Goal: Transaction & Acquisition: Purchase product/service

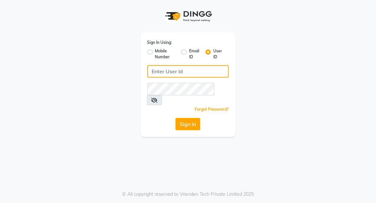
click at [188, 73] on input "Username" at bounding box center [188, 71] width 82 height 12
type input "punwale"
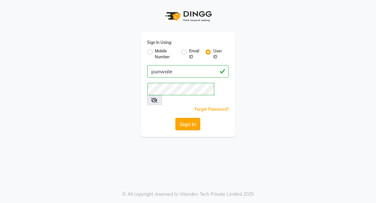
click at [195, 118] on button "Sign In" at bounding box center [188, 124] width 25 height 12
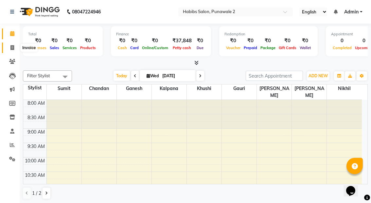
click at [11, 47] on icon at bounding box center [12, 47] width 4 height 5
select select "8475"
select select "service"
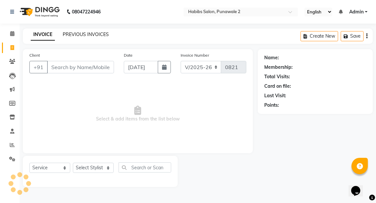
click at [87, 32] on link "PREVIOUS INVOICES" at bounding box center [86, 34] width 46 height 6
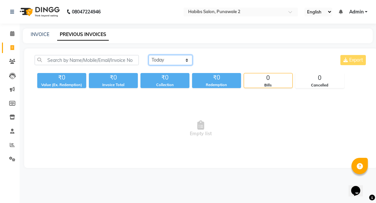
click at [185, 56] on select "[DATE] [DATE] Custom Range" at bounding box center [171, 60] width 44 height 10
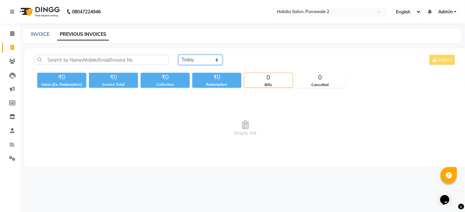
click at [215, 58] on select "[DATE] [DATE] Custom Range" at bounding box center [200, 60] width 44 height 10
select select "range"
click at [178, 55] on select "[DATE] [DATE] Custom Range" at bounding box center [200, 60] width 44 height 10
click at [257, 65] on div "[DATE] - [DATE]" at bounding box center [278, 60] width 96 height 10
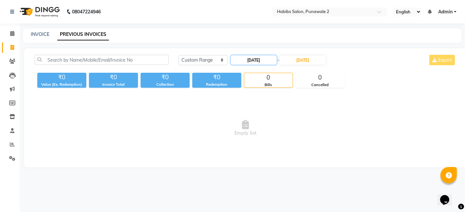
click at [259, 56] on input "[DATE]" at bounding box center [254, 60] width 46 height 9
select select "9"
select select "2025"
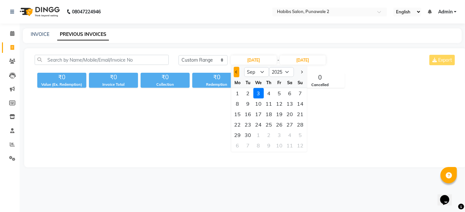
click at [234, 73] on button "Previous month" at bounding box center [236, 72] width 6 height 10
select select "8"
click at [298, 104] on div "10" at bounding box center [300, 104] width 10 height 10
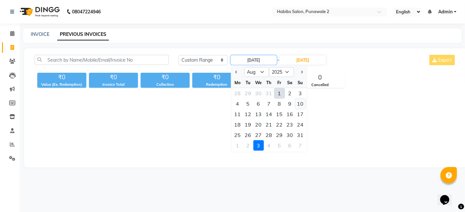
type input "[DATE]"
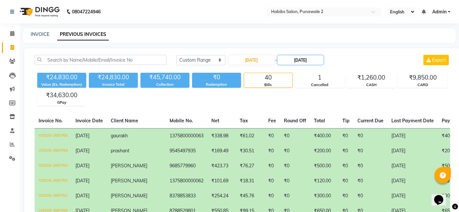
click at [305, 63] on input "[DATE]" at bounding box center [301, 60] width 46 height 9
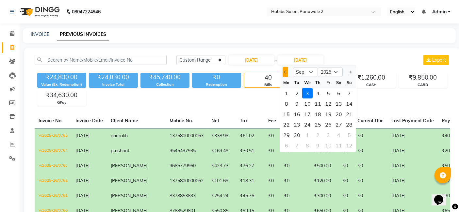
click at [287, 74] on button "Previous month" at bounding box center [286, 72] width 6 height 10
select select "8"
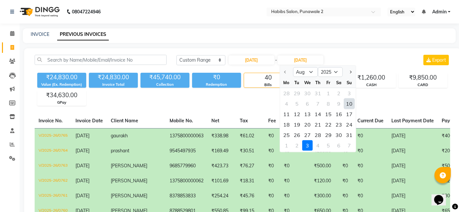
click at [348, 100] on div "10" at bounding box center [349, 104] width 10 height 10
type input "[DATE]"
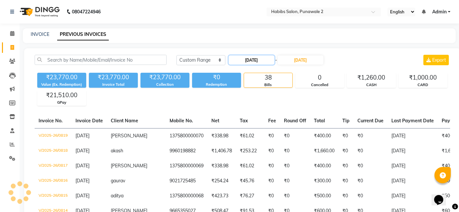
click at [255, 63] on input "[DATE]" at bounding box center [252, 60] width 46 height 9
select select "8"
select select "2025"
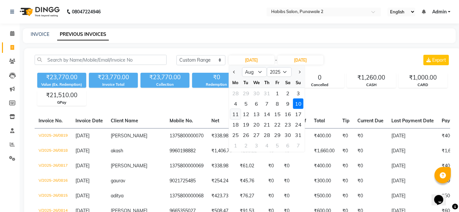
click at [236, 111] on div "11" at bounding box center [235, 114] width 10 height 10
type input "[DATE]"
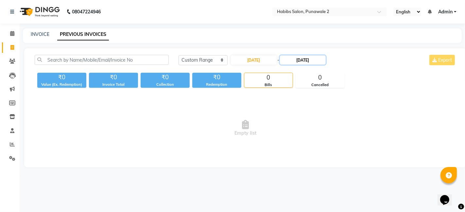
click at [308, 58] on input "[DATE]" at bounding box center [303, 60] width 46 height 9
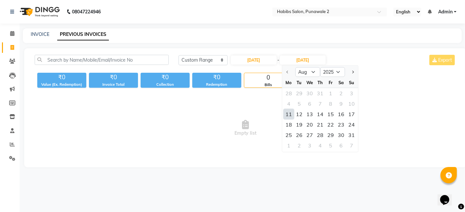
click at [288, 112] on div "11" at bounding box center [288, 114] width 10 height 10
type input "[DATE]"
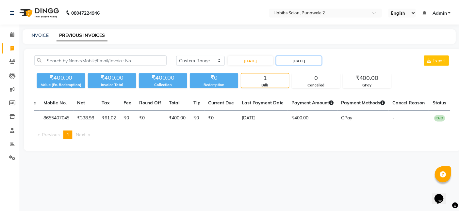
scroll to position [0, 105]
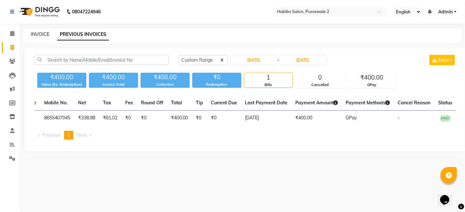
click at [38, 36] on link "INVOICE" at bounding box center [40, 34] width 19 height 6
select select "8475"
select select "service"
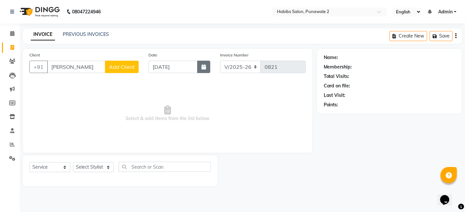
type input "[PERSON_NAME]"
click at [201, 68] on button "button" at bounding box center [203, 67] width 13 height 12
select select "9"
select select "2025"
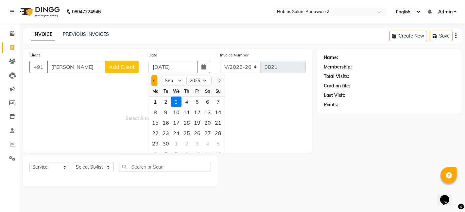
click at [154, 81] on span "Previous month" at bounding box center [154, 80] width 3 height 3
select select "8"
click at [155, 123] on div "11" at bounding box center [155, 123] width 10 height 10
type input "[DATE]"
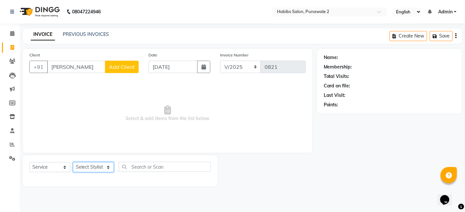
click at [98, 172] on select "Select Stylist Chandan Ganesh Gauri [PERSON_NAME] [PERSON_NAME] nikhil [PERSON_…" at bounding box center [93, 167] width 41 height 10
select select "82975"
click at [73, 162] on select "Select Stylist Chandan Ganesh Gauri [PERSON_NAME] [PERSON_NAME] nikhil [PERSON_…" at bounding box center [93, 167] width 41 height 10
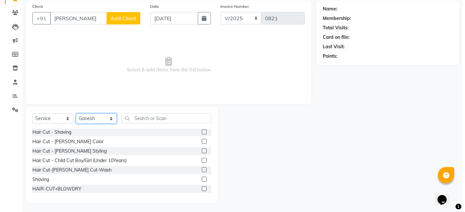
scroll to position [57, 0]
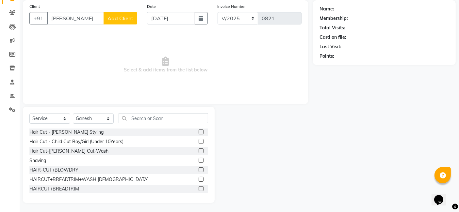
click at [199, 169] on label at bounding box center [201, 170] width 5 height 5
click at [199, 169] on input "checkbox" at bounding box center [201, 170] width 4 height 4
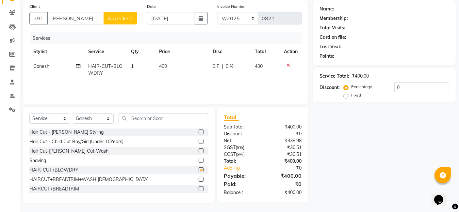
checkbox input "false"
click at [119, 15] on span "Add Client" at bounding box center [121, 18] width 26 height 7
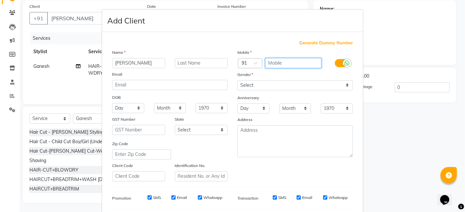
click at [275, 64] on input "text" at bounding box center [293, 63] width 57 height 10
type input "9511880167"
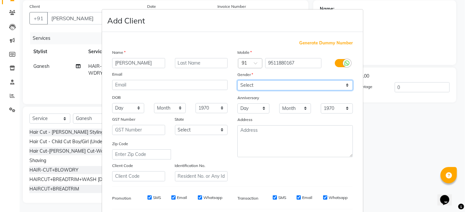
click at [343, 83] on select "Select [DEMOGRAPHIC_DATA] [DEMOGRAPHIC_DATA] Other Prefer Not To Say" at bounding box center [294, 85] width 115 height 10
select select "[DEMOGRAPHIC_DATA]"
click at [237, 80] on select "Select [DEMOGRAPHIC_DATA] [DEMOGRAPHIC_DATA] Other Prefer Not To Say" at bounding box center [294, 85] width 115 height 10
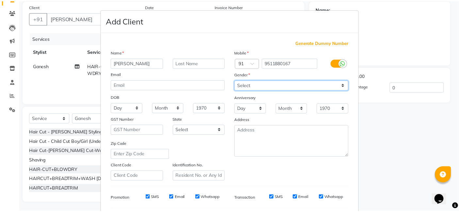
scroll to position [89, 0]
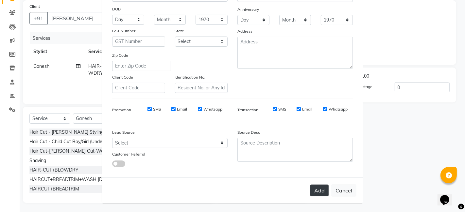
click at [321, 190] on button "Add" at bounding box center [319, 191] width 18 height 12
type input "9511880167"
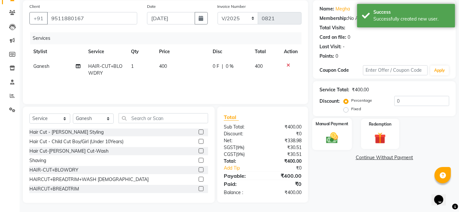
click at [336, 136] on img at bounding box center [333, 138] width 20 height 14
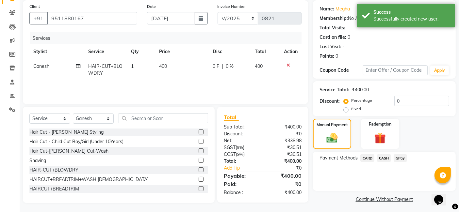
click at [376, 158] on span "GPay" at bounding box center [400, 159] width 13 height 8
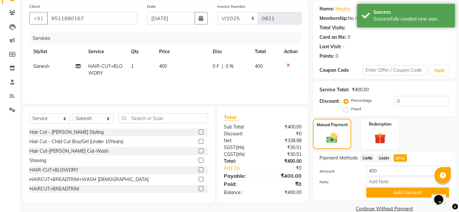
scroll to position [59, 0]
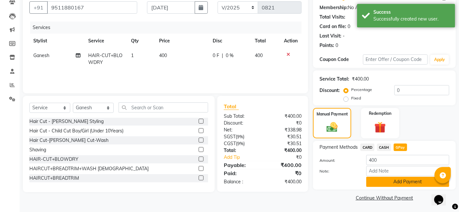
click at [376, 179] on button "Add Payment" at bounding box center [407, 182] width 83 height 10
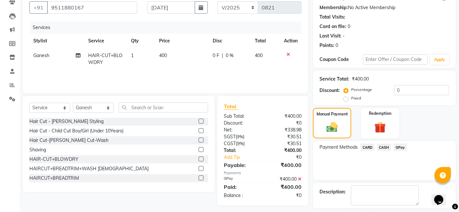
click at [376, 146] on span "GPay" at bounding box center [400, 148] width 13 height 8
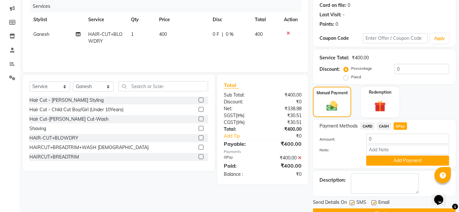
scroll to position [82, 0]
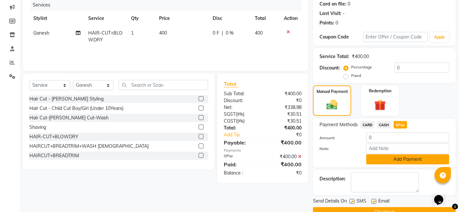
click at [376, 158] on button "Add Payment" at bounding box center [407, 160] width 83 height 10
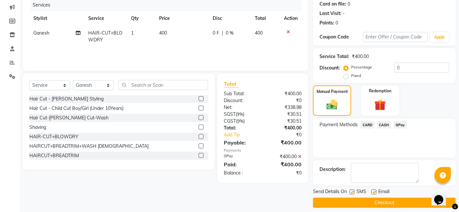
scroll to position [87, 0]
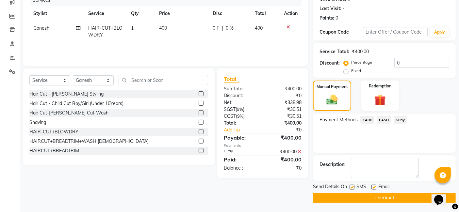
click at [376, 193] on button "Checkout" at bounding box center [384, 198] width 143 height 10
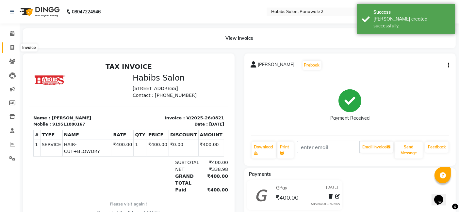
click at [12, 46] on icon at bounding box center [12, 47] width 4 height 5
select select "8475"
select select "service"
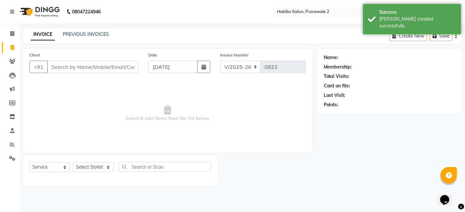
drag, startPoint x: 69, startPoint y: 69, endPoint x: 52, endPoint y: 46, distance: 28.6
click at [52, 46] on main "INVOICE PREVIOUS INVOICES Create New Save Client +91 Date [DATE] Invoice Number…" at bounding box center [242, 112] width 445 height 168
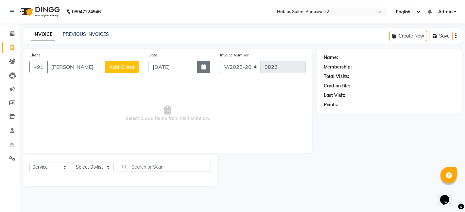
type input "[PERSON_NAME]"
click at [200, 71] on button "button" at bounding box center [203, 67] width 13 height 12
select select "9"
select select "2025"
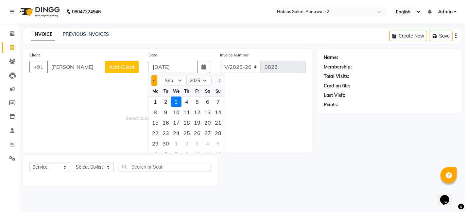
click at [157, 79] on button "Previous month" at bounding box center [154, 81] width 6 height 10
select select "8"
click at [157, 122] on div "11" at bounding box center [155, 123] width 10 height 10
type input "[DATE]"
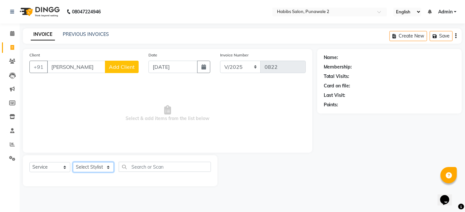
click at [110, 170] on select "Select Stylist Chandan Ganesh Gauri [PERSON_NAME] [PERSON_NAME] nikhil [PERSON_…" at bounding box center [93, 167] width 41 height 10
select select "82975"
click at [73, 162] on select "Select Stylist Chandan Ganesh Gauri [PERSON_NAME] [PERSON_NAME] nikhil [PERSON_…" at bounding box center [93, 167] width 41 height 10
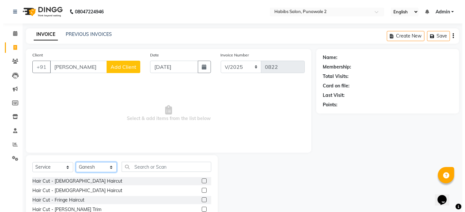
scroll to position [49, 0]
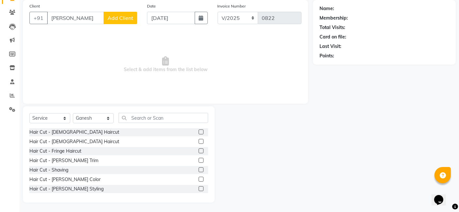
click at [199, 142] on label at bounding box center [201, 141] width 5 height 5
click at [199, 142] on input "checkbox" at bounding box center [201, 142] width 4 height 4
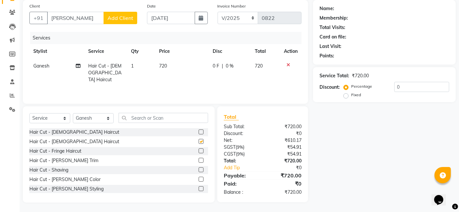
checkbox input "false"
click at [188, 71] on td "720" at bounding box center [183, 73] width 54 height 28
select select "82975"
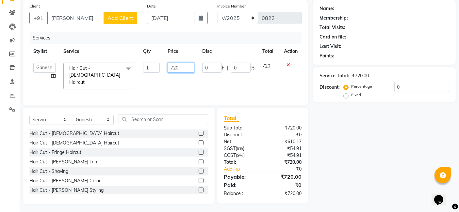
click at [189, 65] on input "720" at bounding box center [181, 68] width 27 height 10
type input "7"
type input "200"
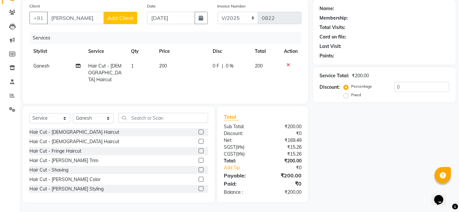
click at [118, 15] on span "Add Client" at bounding box center [121, 18] width 26 height 7
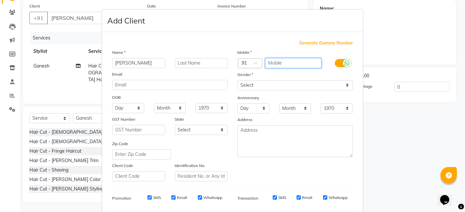
click at [283, 61] on input "text" at bounding box center [293, 63] width 57 height 10
type input "7983695548"
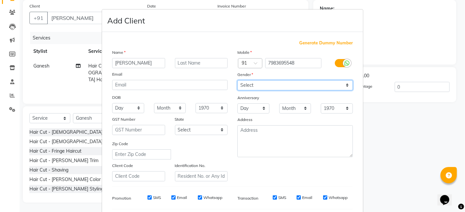
click at [342, 82] on select "Select [DEMOGRAPHIC_DATA] [DEMOGRAPHIC_DATA] Other Prefer Not To Say" at bounding box center [294, 85] width 115 height 10
select select "[DEMOGRAPHIC_DATA]"
click at [237, 80] on select "Select [DEMOGRAPHIC_DATA] [DEMOGRAPHIC_DATA] Other Prefer Not To Say" at bounding box center [294, 85] width 115 height 10
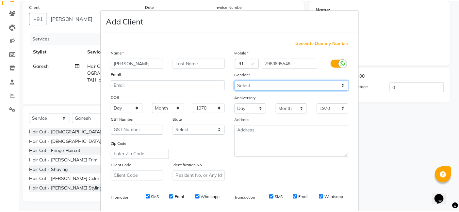
scroll to position [89, 0]
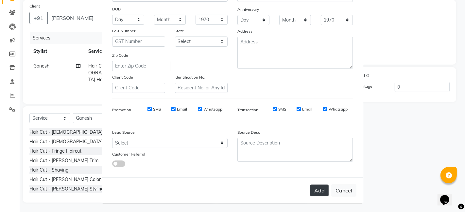
click at [319, 191] on button "Add" at bounding box center [319, 191] width 18 height 12
type input "7983695548"
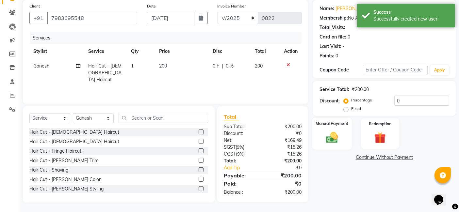
click at [326, 134] on img at bounding box center [333, 138] width 20 height 14
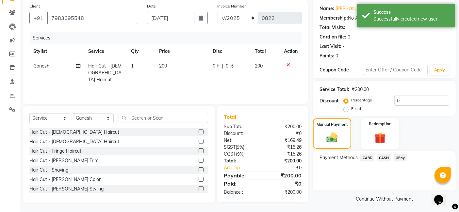
click at [376, 155] on span "GPay" at bounding box center [400, 158] width 13 height 8
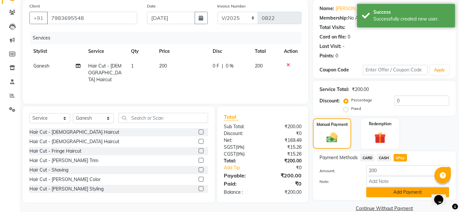
click at [376, 196] on button "Add Payment" at bounding box center [407, 193] width 83 height 10
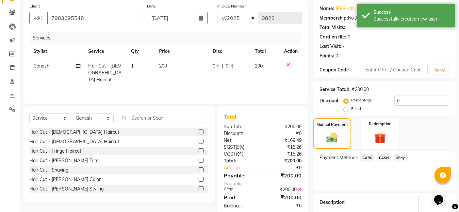
scroll to position [87, 0]
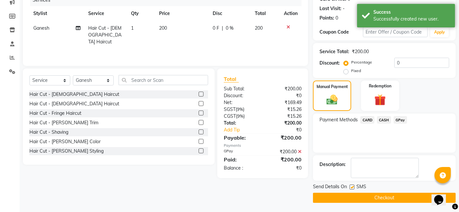
click at [376, 200] on button "Checkout" at bounding box center [384, 198] width 143 height 10
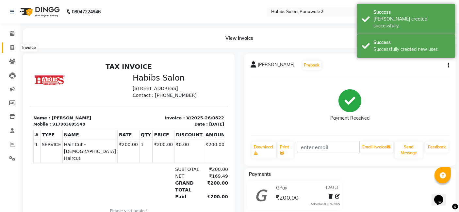
click at [11, 49] on icon at bounding box center [12, 47] width 4 height 5
select select "8475"
select select "service"
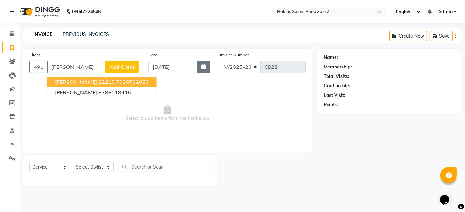
type input "[PERSON_NAME]"
click at [202, 70] on button "button" at bounding box center [203, 67] width 13 height 12
select select "9"
select select "2025"
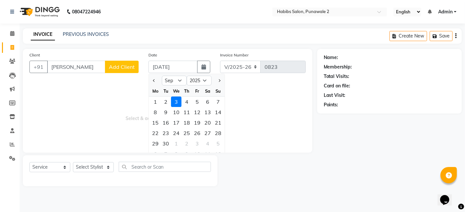
click at [157, 81] on div at bounding box center [155, 81] width 13 height 10
click at [152, 80] on button "Previous month" at bounding box center [154, 81] width 6 height 10
select select "8"
click at [153, 127] on div "11" at bounding box center [155, 123] width 10 height 10
type input "[DATE]"
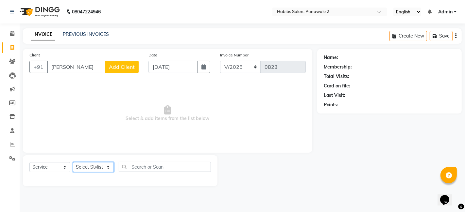
click at [106, 167] on select "Select Stylist Chandan Ganesh Gauri [PERSON_NAME] [PERSON_NAME] nikhil [PERSON_…" at bounding box center [93, 167] width 41 height 10
select select "82976"
click at [73, 162] on select "Select Stylist Chandan Ganesh Gauri [PERSON_NAME] [PERSON_NAME] nikhil [PERSON_…" at bounding box center [93, 167] width 41 height 10
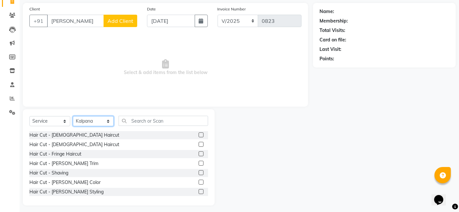
scroll to position [49, 0]
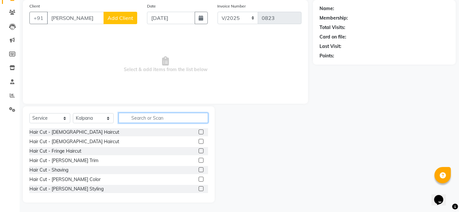
click at [151, 119] on input "text" at bounding box center [164, 118] width 90 height 10
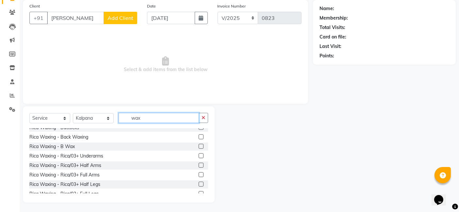
scroll to position [81, 0]
type input "wax"
click at [199, 165] on label at bounding box center [201, 164] width 5 height 5
click at [199, 165] on input "checkbox" at bounding box center [201, 165] width 4 height 4
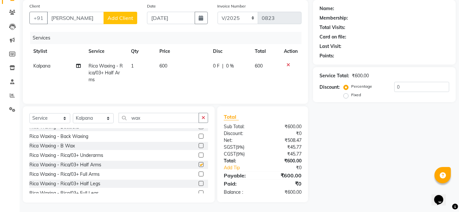
checkbox input "false"
click at [163, 117] on input "wax" at bounding box center [159, 118] width 80 height 10
type input "w"
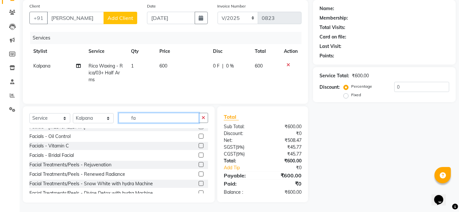
scroll to position [0, 0]
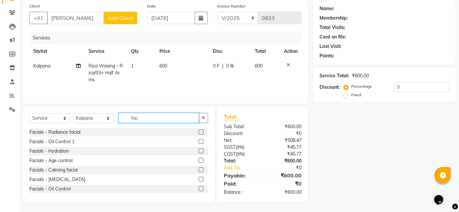
type input "fac"
click at [199, 132] on label at bounding box center [201, 132] width 5 height 5
click at [199, 132] on input "checkbox" at bounding box center [201, 132] width 4 height 4
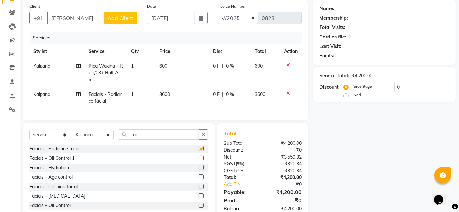
checkbox input "false"
click at [180, 91] on td "3600" at bounding box center [183, 98] width 54 height 22
select select "82976"
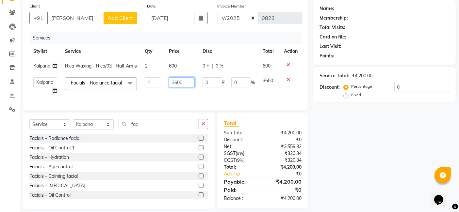
click at [186, 88] on input "3600" at bounding box center [182, 82] width 26 height 10
type input "3"
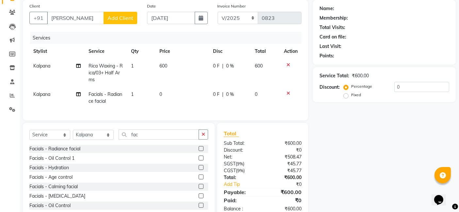
click at [288, 65] on icon at bounding box center [289, 65] width 4 height 5
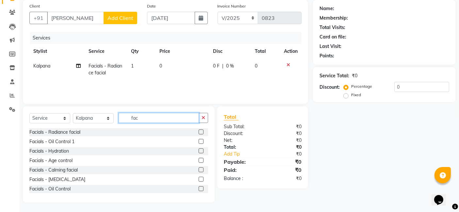
click at [170, 114] on input "fac" at bounding box center [159, 118] width 80 height 10
type input "f"
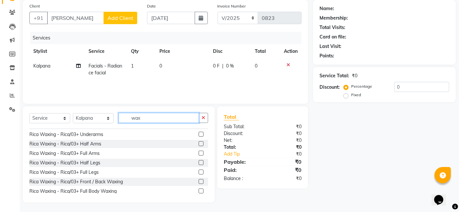
scroll to position [103, 0]
type input "wax"
click at [199, 151] on label at bounding box center [201, 152] width 5 height 5
click at [199, 151] on input "checkbox" at bounding box center [201, 153] width 4 height 4
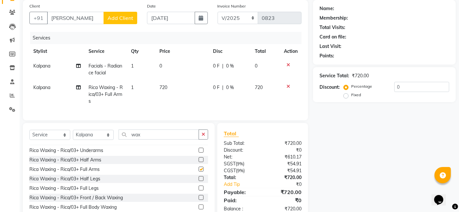
checkbox input "false"
click at [172, 61] on td "0" at bounding box center [183, 70] width 54 height 22
select select "82976"
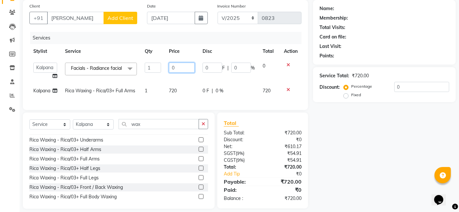
click at [180, 68] on input "0" at bounding box center [182, 68] width 26 height 10
type input "0"
type input "2000"
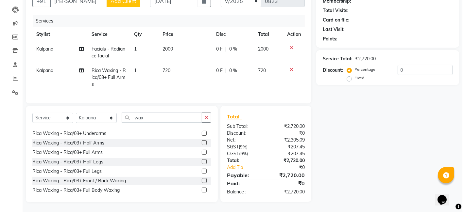
scroll to position [0, 0]
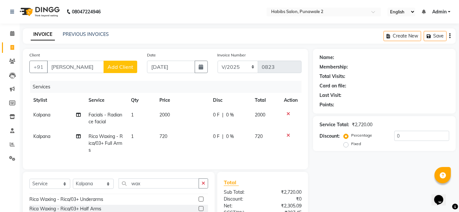
click at [114, 65] on span "Add Client" at bounding box center [121, 67] width 26 height 7
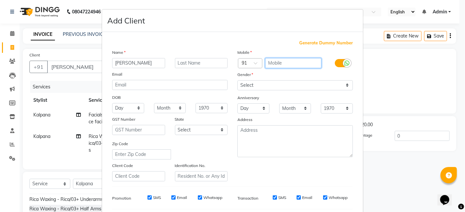
click at [274, 65] on input "text" at bounding box center [293, 63] width 57 height 10
type input "7030702036"
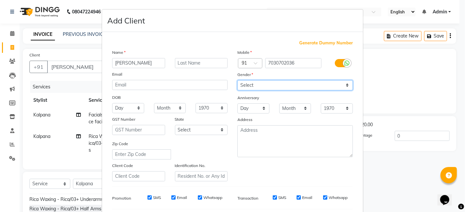
click at [347, 88] on select "Select [DEMOGRAPHIC_DATA] [DEMOGRAPHIC_DATA] Other Prefer Not To Say" at bounding box center [294, 85] width 115 height 10
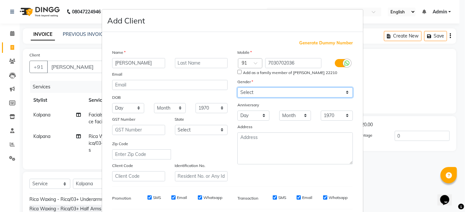
select select "[DEMOGRAPHIC_DATA]"
click at [237, 88] on select "Select [DEMOGRAPHIC_DATA] [DEMOGRAPHIC_DATA] Other Prefer Not To Say" at bounding box center [294, 93] width 115 height 10
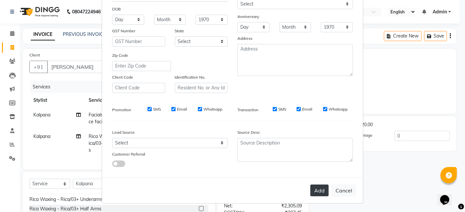
click at [314, 189] on button "Add" at bounding box center [319, 191] width 18 height 12
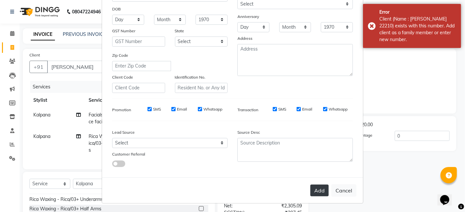
scroll to position [0, 0]
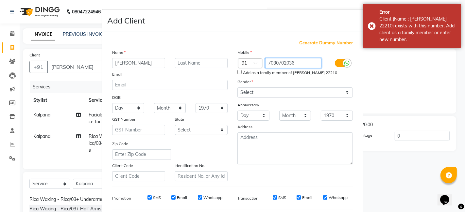
click at [299, 64] on input "7030702036" at bounding box center [293, 63] width 57 height 10
type input "7"
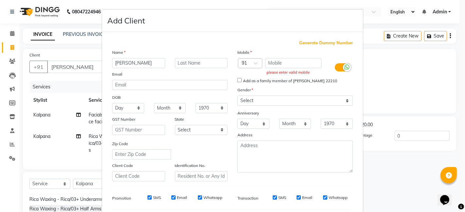
click at [328, 42] on span "Generate Dummy Number" at bounding box center [326, 43] width 54 height 7
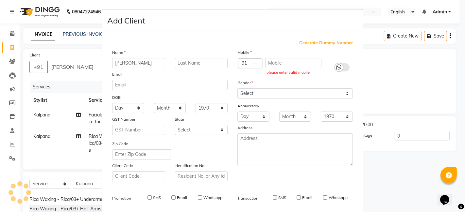
type input "1375800000071"
checkbox input "false"
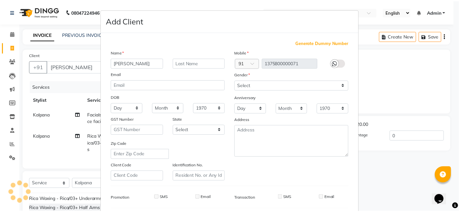
scroll to position [89, 0]
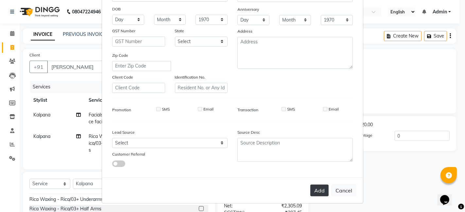
click at [320, 187] on button "Add" at bounding box center [319, 191] width 18 height 12
type input "1375800000071"
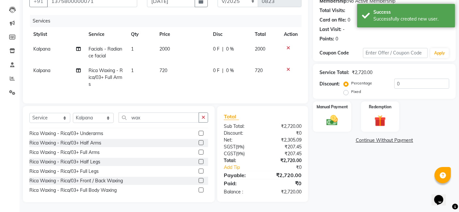
scroll to position [68, 0]
click at [338, 114] on img at bounding box center [333, 121] width 20 height 14
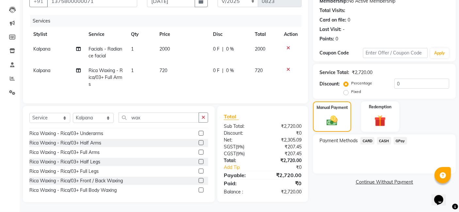
click at [376, 141] on span "GPay" at bounding box center [400, 141] width 13 height 8
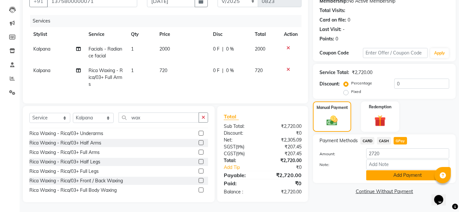
click at [376, 171] on button "Add Payment" at bounding box center [407, 176] width 83 height 10
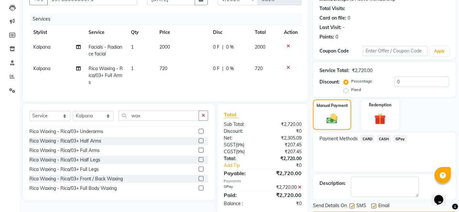
scroll to position [87, 0]
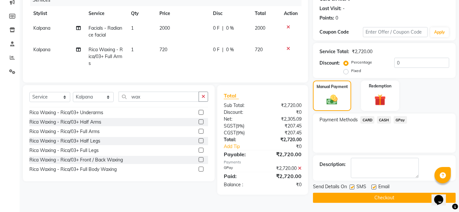
click at [376, 196] on button "Checkout" at bounding box center [384, 198] width 143 height 10
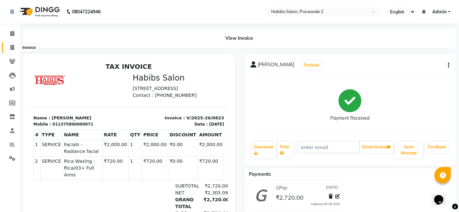
click at [10, 46] on icon at bounding box center [12, 47] width 4 height 5
select select "8475"
select select "service"
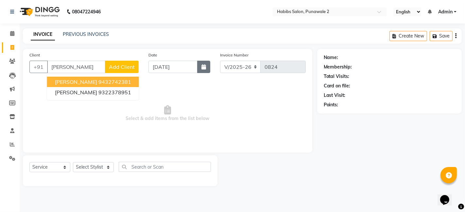
type input "[PERSON_NAME]"
click at [207, 68] on button "button" at bounding box center [203, 67] width 13 height 12
select select "9"
select select "2025"
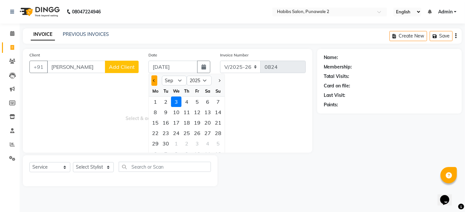
click at [151, 81] on button "Previous month" at bounding box center [154, 81] width 6 height 10
select select "8"
click at [155, 121] on div "11" at bounding box center [155, 123] width 10 height 10
type input "[DATE]"
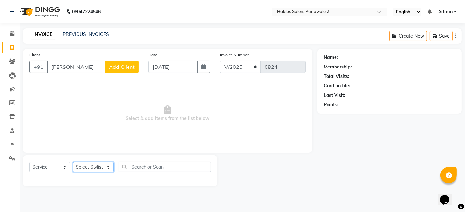
click at [108, 164] on select "Select Stylist Chandan Ganesh Gauri [PERSON_NAME] [PERSON_NAME] nikhil [PERSON_…" at bounding box center [93, 167] width 41 height 10
select select "82975"
click at [73, 162] on select "Select Stylist Chandan Ganesh Gauri [PERSON_NAME] [PERSON_NAME] nikhil [PERSON_…" at bounding box center [93, 167] width 41 height 10
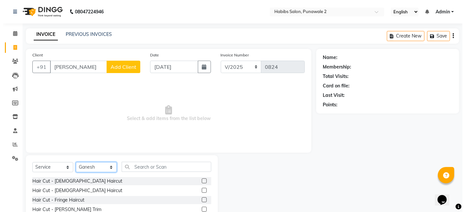
scroll to position [49, 0]
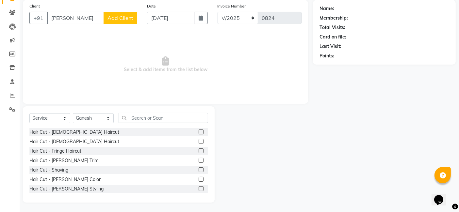
click at [199, 161] on label at bounding box center [201, 160] width 5 height 5
click at [199, 161] on input "checkbox" at bounding box center [201, 161] width 4 height 4
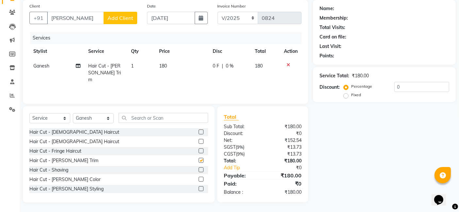
checkbox input "false"
click at [175, 70] on td "180" at bounding box center [183, 73] width 54 height 28
select select "82975"
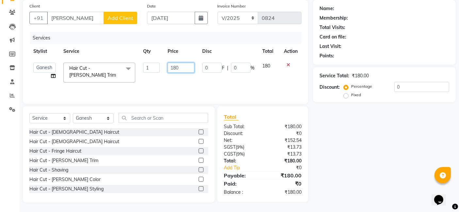
click at [186, 69] on input "180" at bounding box center [181, 68] width 27 height 10
type input "1"
type input "400"
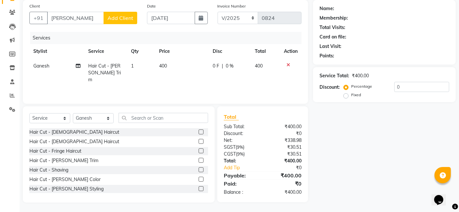
click at [36, 69] on td "Ganesh" at bounding box center [56, 73] width 55 height 28
select select "82975"
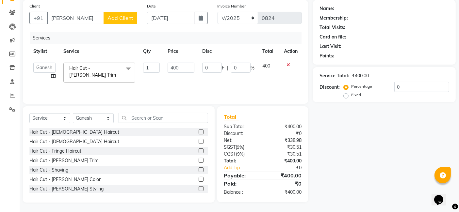
click at [122, 18] on span "Add Client" at bounding box center [121, 18] width 26 height 7
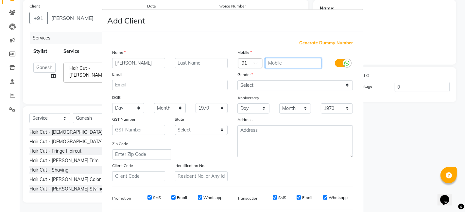
click at [284, 58] on input "text" at bounding box center [293, 63] width 57 height 10
type input "9432742381"
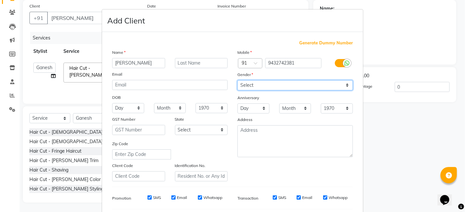
click at [345, 84] on div "Mobile Country Code × 91 9432742381 Gender Select [DEMOGRAPHIC_DATA] [DEMOGRAPH…" at bounding box center [294, 115] width 125 height 133
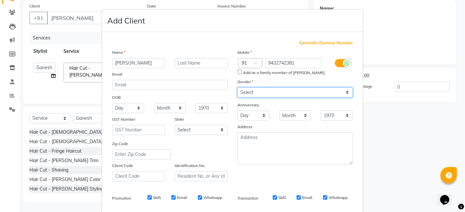
select select "[DEMOGRAPHIC_DATA]"
click at [237, 88] on select "Select [DEMOGRAPHIC_DATA] [DEMOGRAPHIC_DATA] Other Prefer Not To Say" at bounding box center [294, 93] width 115 height 10
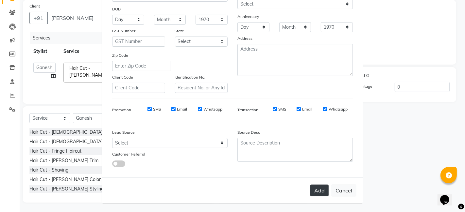
click at [315, 190] on button "Add" at bounding box center [319, 191] width 18 height 12
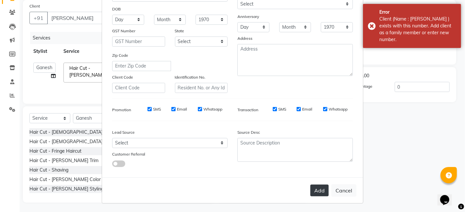
scroll to position [0, 0]
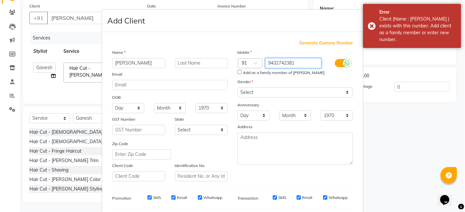
click at [298, 59] on input "9432742381" at bounding box center [293, 63] width 57 height 10
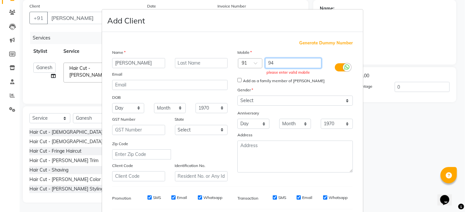
type input "9"
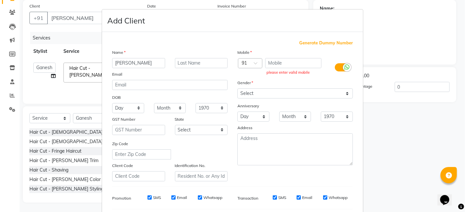
click at [344, 44] on span "Generate Dummy Number" at bounding box center [326, 43] width 54 height 7
type input "1375800000072"
checkbox input "false"
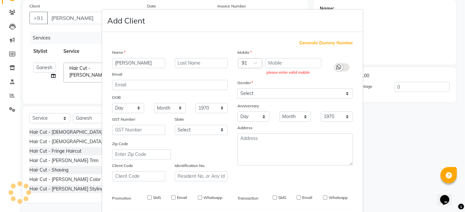
checkbox input "false"
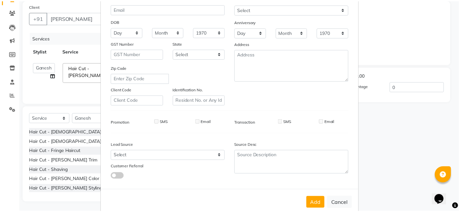
scroll to position [89, 0]
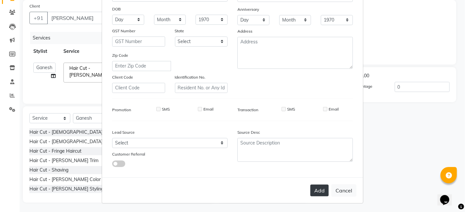
click at [321, 190] on button "Add" at bounding box center [319, 191] width 18 height 12
type input "1375800000072"
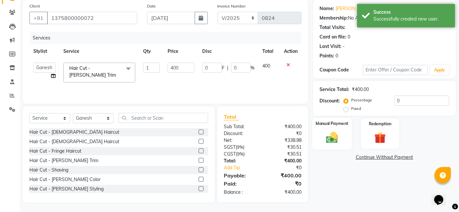
click at [328, 133] on img at bounding box center [333, 138] width 20 height 14
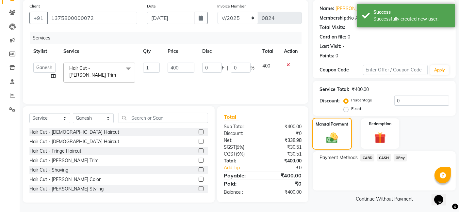
scroll to position [50, 0]
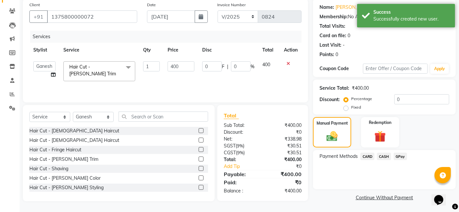
click at [376, 155] on span "GPay" at bounding box center [400, 157] width 13 height 8
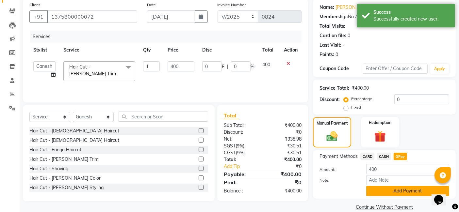
click at [376, 191] on button "Add Payment" at bounding box center [407, 191] width 83 height 10
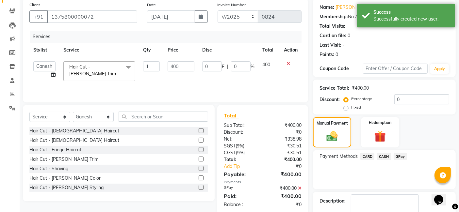
scroll to position [87, 0]
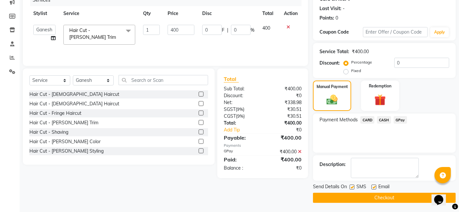
click at [376, 199] on button "Checkout" at bounding box center [384, 198] width 143 height 10
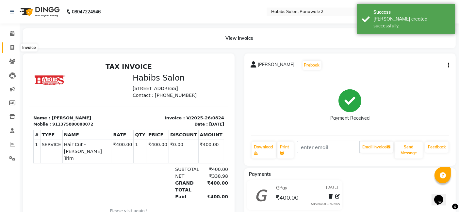
click at [12, 46] on icon at bounding box center [12, 47] width 4 height 5
select select "8475"
select select "service"
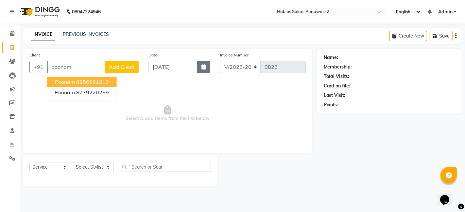
type input "poonam"
click at [202, 69] on icon "button" at bounding box center [203, 66] width 5 height 5
select select "9"
select select "2025"
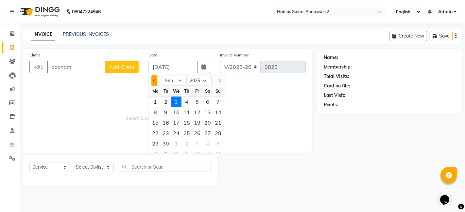
click at [154, 80] on span "Previous month" at bounding box center [154, 80] width 3 height 3
select select "8"
click at [152, 126] on div "11" at bounding box center [155, 123] width 10 height 10
type input "[DATE]"
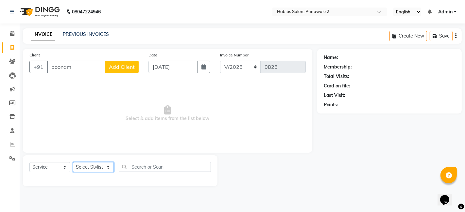
click at [110, 167] on select "Select Stylist Chandan Ganesh Gauri [PERSON_NAME] [PERSON_NAME] nikhil [PERSON_…" at bounding box center [93, 167] width 41 height 10
select select "82973"
click at [73, 162] on select "Select Stylist Chandan Ganesh Gauri [PERSON_NAME] [PERSON_NAME] nikhil [PERSON_…" at bounding box center [93, 167] width 41 height 10
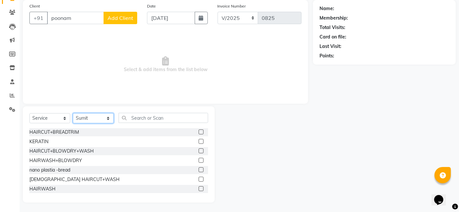
scroll to position [114, 0]
click at [199, 151] on div at bounding box center [203, 151] width 9 height 8
click at [199, 150] on label at bounding box center [201, 150] width 5 height 5
click at [199, 150] on input "checkbox" at bounding box center [201, 151] width 4 height 4
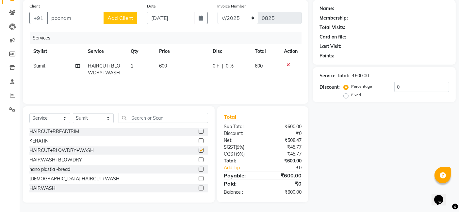
checkbox input "false"
click at [170, 62] on td "600" at bounding box center [182, 70] width 54 height 22
select select "82973"
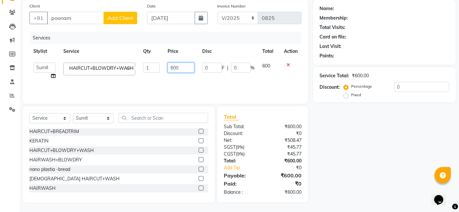
click at [181, 66] on input "600" at bounding box center [181, 68] width 27 height 10
type input "6"
type input "700"
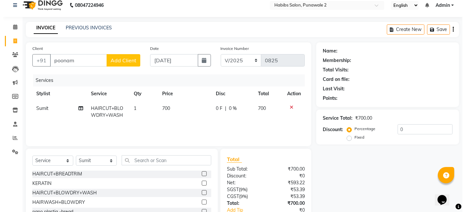
scroll to position [3, 0]
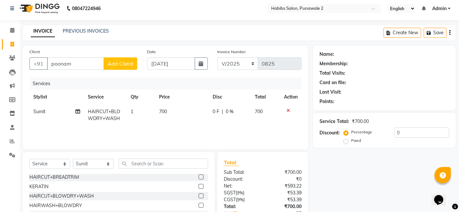
click at [115, 61] on span "Add Client" at bounding box center [121, 63] width 26 height 7
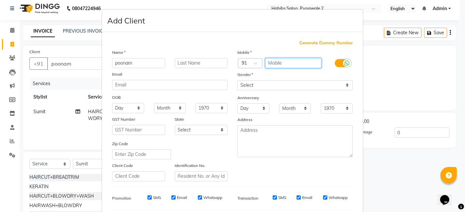
drag, startPoint x: 281, startPoint y: 62, endPoint x: 227, endPoint y: 45, distance: 57.2
click at [227, 45] on div "Generate Dummy Number Name poonam Email DOB Day 01 02 03 04 05 06 07 08 09 10 1…" at bounding box center [232, 150] width 250 height 221
click at [317, 43] on span "Generate Dummy Number" at bounding box center [326, 43] width 54 height 7
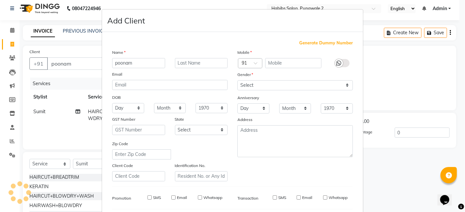
type input "1375800000073"
checkbox input "false"
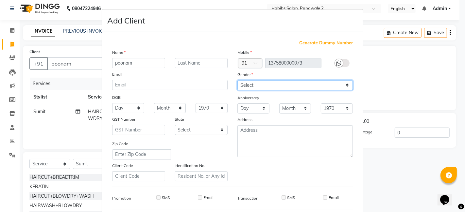
click at [347, 83] on select "Select [DEMOGRAPHIC_DATA] [DEMOGRAPHIC_DATA] Other Prefer Not To Say" at bounding box center [294, 85] width 115 height 10
select select "[DEMOGRAPHIC_DATA]"
click at [237, 80] on select "Select [DEMOGRAPHIC_DATA] [DEMOGRAPHIC_DATA] Other Prefer Not To Say" at bounding box center [294, 85] width 115 height 10
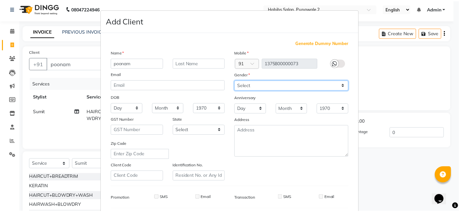
scroll to position [89, 0]
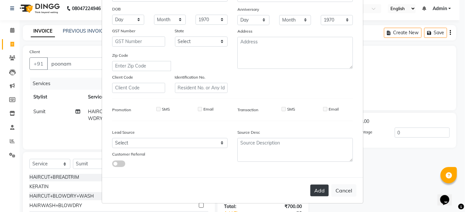
click at [319, 193] on button "Add" at bounding box center [319, 191] width 18 height 12
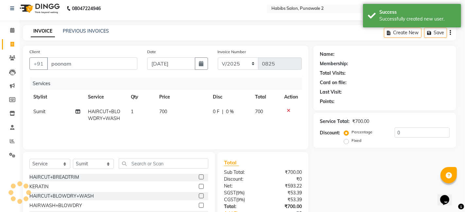
type input "1375800000073"
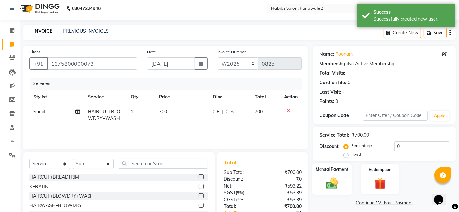
click at [345, 174] on div "Manual Payment" at bounding box center [333, 180] width 40 height 32
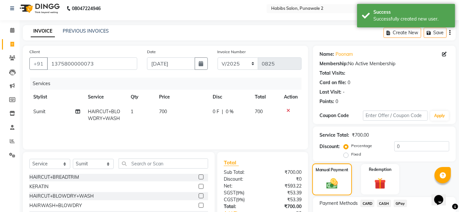
scroll to position [50, 0]
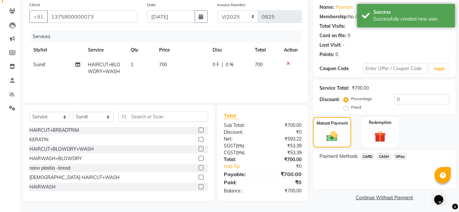
click at [376, 155] on span "GPay" at bounding box center [400, 157] width 13 height 8
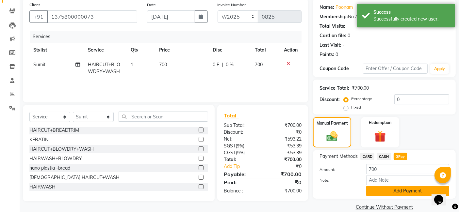
click at [376, 189] on button "Add Payment" at bounding box center [407, 191] width 83 height 10
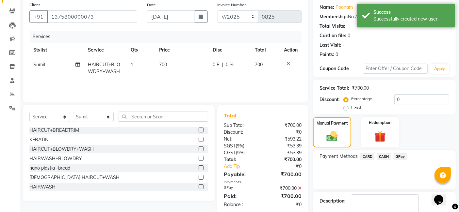
scroll to position [87, 0]
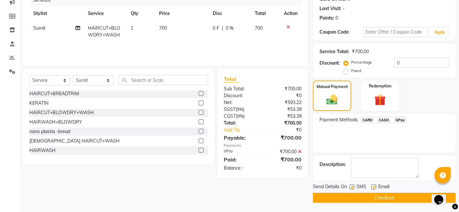
click at [376, 198] on button "Checkout" at bounding box center [384, 198] width 143 height 10
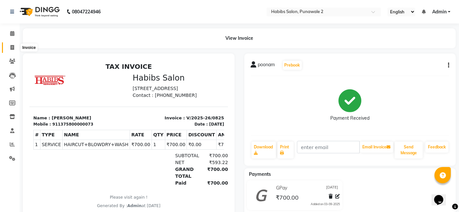
click at [11, 47] on icon at bounding box center [12, 47] width 4 height 5
select select "8475"
select select "service"
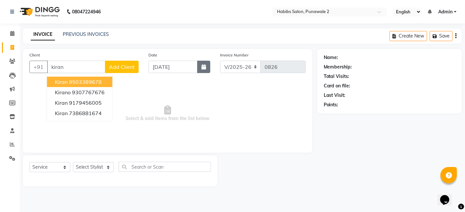
type input "kiran"
click at [205, 68] on icon "button" at bounding box center [203, 66] width 5 height 5
select select "9"
select select "2025"
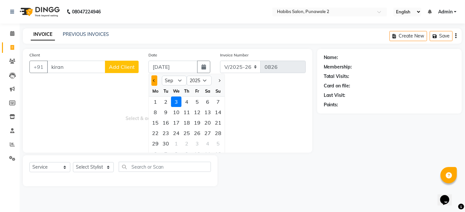
click at [152, 82] on button "Previous month" at bounding box center [154, 81] width 6 height 10
select select "8"
click at [153, 123] on div "11" at bounding box center [155, 123] width 10 height 10
type input "[DATE]"
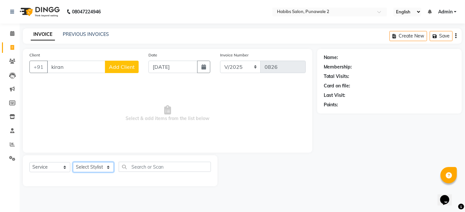
click at [110, 166] on select "Select Stylist Chandan Ganesh Gauri [PERSON_NAME] [PERSON_NAME] nikhil [PERSON_…" at bounding box center [93, 167] width 41 height 10
select select "82975"
click at [73, 162] on select "Select Stylist Chandan Ganesh Gauri [PERSON_NAME] [PERSON_NAME] nikhil [PERSON_…" at bounding box center [93, 167] width 41 height 10
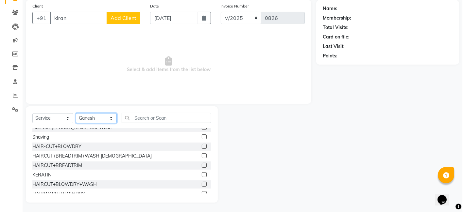
scroll to position [81, 0]
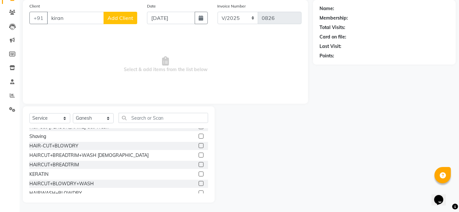
click at [199, 183] on label at bounding box center [201, 183] width 5 height 5
click at [199, 183] on input "checkbox" at bounding box center [201, 184] width 4 height 4
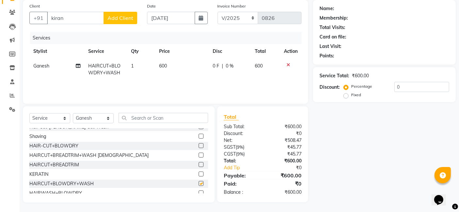
checkbox input "false"
click at [119, 20] on span "Add Client" at bounding box center [121, 18] width 26 height 7
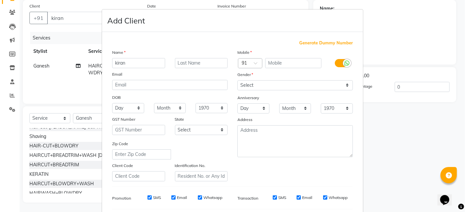
click at [318, 42] on span "Generate Dummy Number" at bounding box center [326, 43] width 54 height 7
type input "1375800000074"
checkbox input "false"
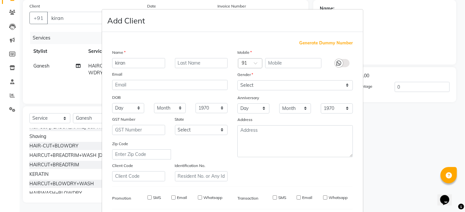
checkbox input "false"
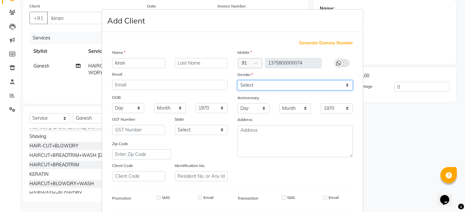
click at [344, 80] on select "Select [DEMOGRAPHIC_DATA] [DEMOGRAPHIC_DATA] Other Prefer Not To Say" at bounding box center [294, 85] width 115 height 10
click at [237, 80] on select "Select [DEMOGRAPHIC_DATA] [DEMOGRAPHIC_DATA] Other Prefer Not To Say" at bounding box center [294, 85] width 115 height 10
click at [345, 87] on select "Select [DEMOGRAPHIC_DATA] [DEMOGRAPHIC_DATA] Other Prefer Not To Say" at bounding box center [294, 85] width 115 height 10
select select "[DEMOGRAPHIC_DATA]"
click at [237, 80] on select "Select [DEMOGRAPHIC_DATA] [DEMOGRAPHIC_DATA] Other Prefer Not To Say" at bounding box center [294, 85] width 115 height 10
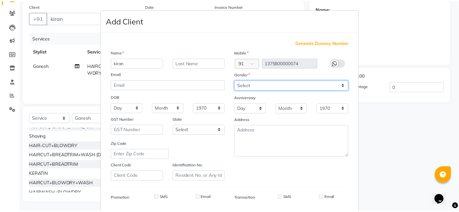
scroll to position [89, 0]
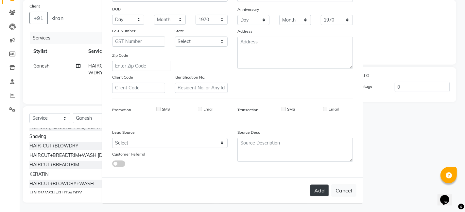
click at [319, 193] on button "Add" at bounding box center [319, 191] width 18 height 12
type input "1375800000074"
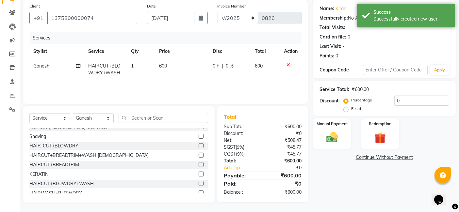
click at [334, 151] on div "Name: [PERSON_NAME] Membership: No Active Membership Total Visits: Card on file…" at bounding box center [387, 101] width 148 height 203
click at [336, 147] on div "Manual Payment" at bounding box center [333, 134] width 40 height 32
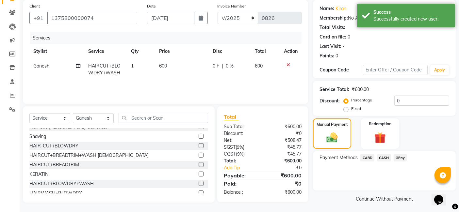
click at [376, 156] on span "GPay" at bounding box center [400, 158] width 13 height 8
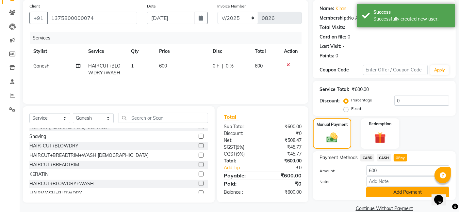
click at [376, 196] on button "Add Payment" at bounding box center [407, 193] width 83 height 10
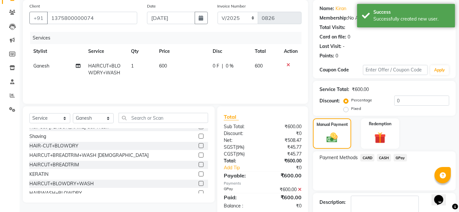
scroll to position [87, 0]
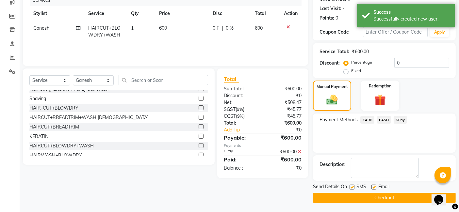
click at [376, 197] on button "Checkout" at bounding box center [384, 198] width 143 height 10
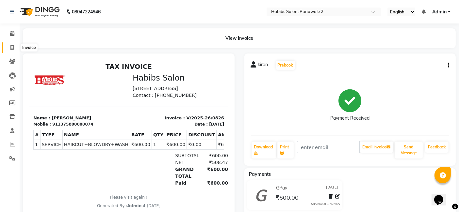
click at [12, 47] on icon at bounding box center [12, 47] width 4 height 5
select select "8475"
select select "service"
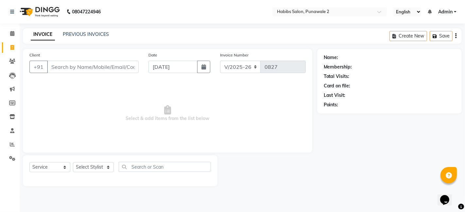
click at [76, 64] on input "Client" at bounding box center [93, 67] width 92 height 12
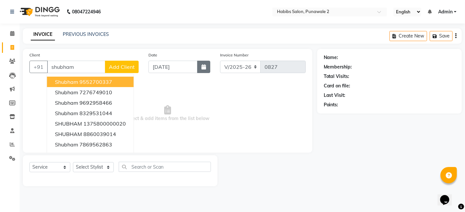
type input "shubham"
click at [200, 72] on button "button" at bounding box center [203, 67] width 13 height 12
select select "9"
select select "2025"
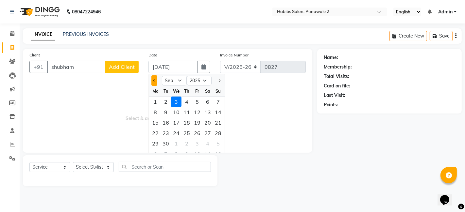
click at [157, 80] on button "Previous month" at bounding box center [154, 81] width 6 height 10
select select "8"
click at [165, 124] on div "12" at bounding box center [166, 123] width 10 height 10
type input "[DATE]"
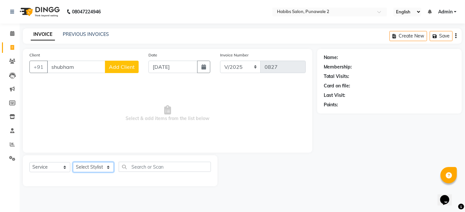
click at [111, 168] on select "Select Stylist Chandan Ganesh Gauri [PERSON_NAME] [PERSON_NAME] nikhil [PERSON_…" at bounding box center [93, 167] width 41 height 10
select select "82973"
click at [73, 162] on select "Select Stylist Chandan Ganesh Gauri [PERSON_NAME] [PERSON_NAME] nikhil [PERSON_…" at bounding box center [93, 167] width 41 height 10
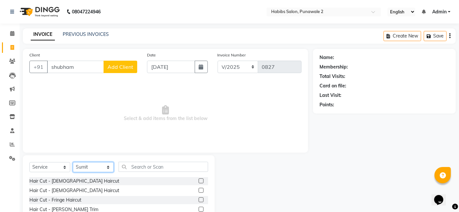
scroll to position [49, 0]
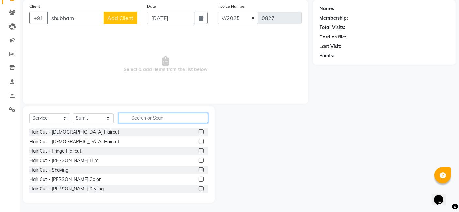
click at [146, 117] on input "text" at bounding box center [164, 118] width 90 height 10
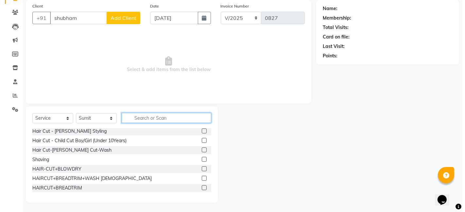
scroll to position [59, 0]
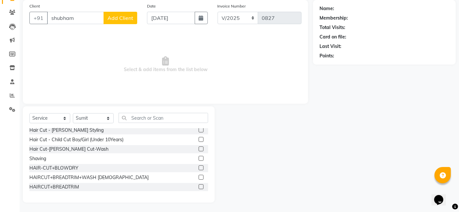
click at [199, 159] on label at bounding box center [201, 158] width 5 height 5
click at [199, 159] on input "checkbox" at bounding box center [201, 159] width 4 height 4
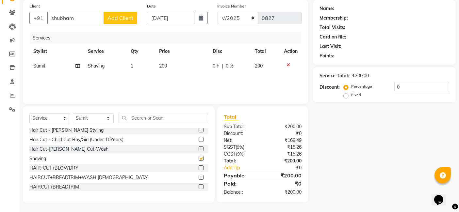
checkbox input "false"
click at [172, 63] on td "200" at bounding box center [182, 66] width 54 height 15
select select "82973"
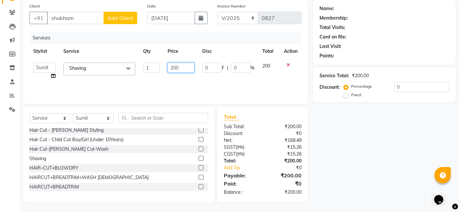
click at [181, 66] on input "200" at bounding box center [181, 68] width 27 height 10
type input "2"
type input "18"
type input "180"
click at [120, 15] on span "Add Client" at bounding box center [121, 18] width 26 height 7
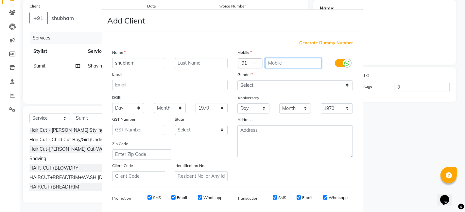
click at [269, 58] on input "text" at bounding box center [293, 63] width 57 height 10
type input "8249294037"
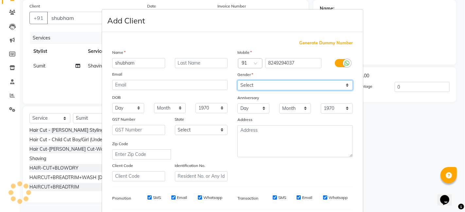
click at [345, 85] on select "Select [DEMOGRAPHIC_DATA] [DEMOGRAPHIC_DATA] Other Prefer Not To Say" at bounding box center [294, 85] width 115 height 10
select select "[DEMOGRAPHIC_DATA]"
click at [237, 80] on select "Select [DEMOGRAPHIC_DATA] [DEMOGRAPHIC_DATA] Other Prefer Not To Say" at bounding box center [294, 85] width 115 height 10
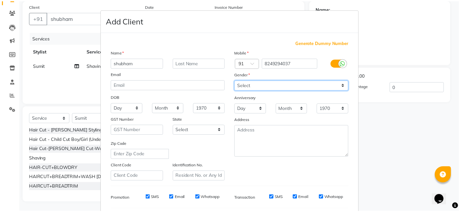
scroll to position [89, 0]
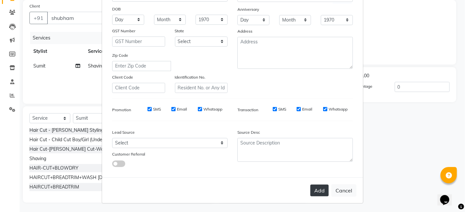
click at [318, 188] on button "Add" at bounding box center [319, 191] width 18 height 12
type input "8249294037"
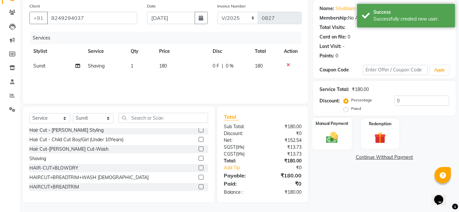
click at [340, 132] on img at bounding box center [333, 138] width 20 height 14
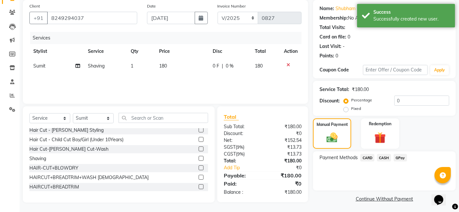
click at [376, 157] on span "GPay" at bounding box center [400, 158] width 13 height 8
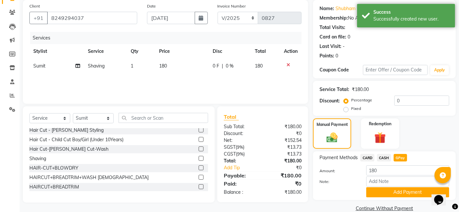
scroll to position [59, 0]
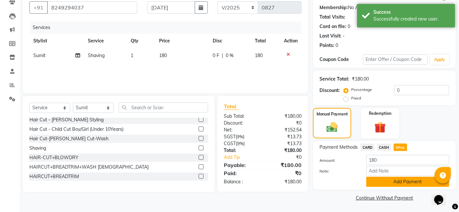
click at [376, 183] on button "Add Payment" at bounding box center [407, 182] width 83 height 10
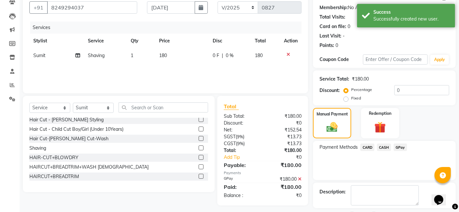
scroll to position [87, 0]
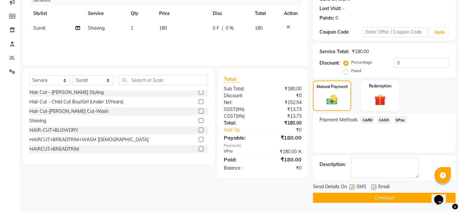
click at [376, 197] on button "Checkout" at bounding box center [384, 198] width 143 height 10
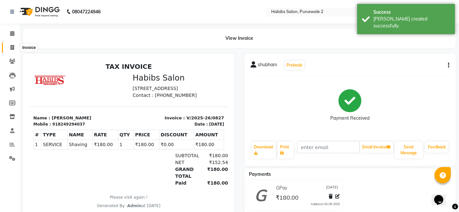
click at [13, 47] on icon at bounding box center [12, 47] width 4 height 5
select select "8475"
select select "service"
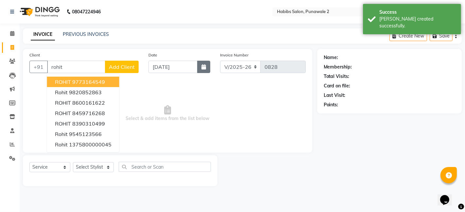
type input "rohit"
click at [199, 65] on button "button" at bounding box center [203, 67] width 13 height 12
select select "9"
select select "2025"
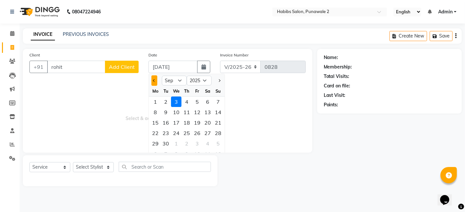
click at [155, 82] on button "Previous month" at bounding box center [154, 81] width 6 height 10
select select "8"
click at [165, 122] on div "12" at bounding box center [166, 123] width 10 height 10
type input "[DATE]"
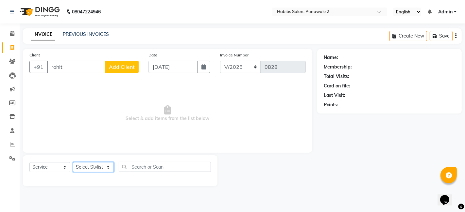
click at [108, 169] on select "Select Stylist Chandan Ganesh Gauri [PERSON_NAME] [PERSON_NAME] nikhil [PERSON_…" at bounding box center [93, 167] width 41 height 10
select select "82975"
click at [73, 162] on select "Select Stylist Chandan Ganesh Gauri [PERSON_NAME] [PERSON_NAME] nikhil [PERSON_…" at bounding box center [93, 167] width 41 height 10
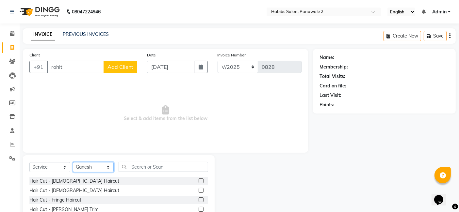
scroll to position [49, 0]
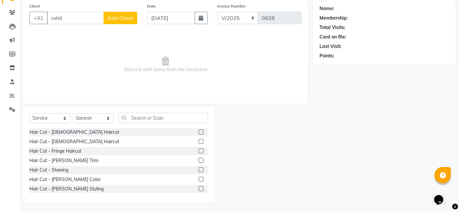
click at [199, 131] on label at bounding box center [201, 132] width 5 height 5
click at [199, 131] on input "checkbox" at bounding box center [201, 132] width 4 height 4
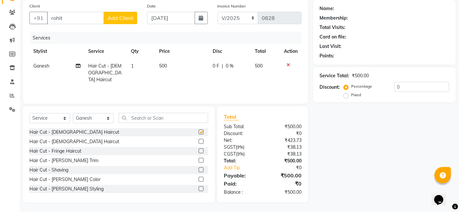
checkbox input "false"
click at [174, 59] on td "500" at bounding box center [183, 73] width 54 height 28
select select "82975"
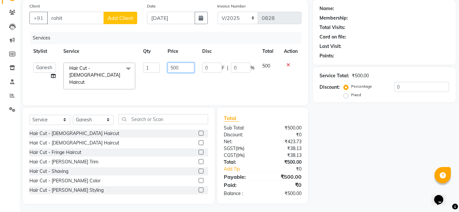
click at [186, 66] on input "500" at bounding box center [181, 68] width 27 height 10
type input "5"
type input "200"
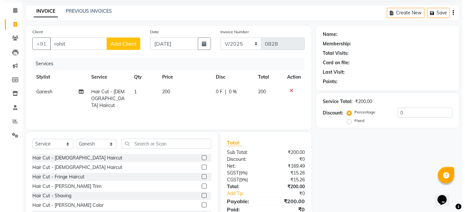
scroll to position [23, 0]
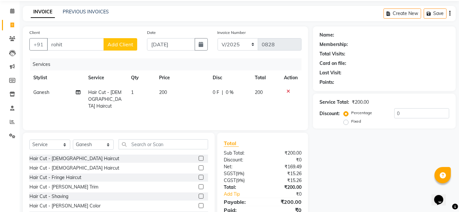
click at [125, 42] on span "Add Client" at bounding box center [121, 44] width 26 height 7
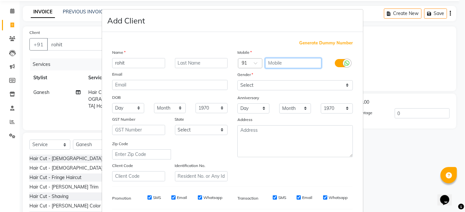
click at [275, 58] on input "text" at bounding box center [293, 63] width 57 height 10
type input "9960969638"
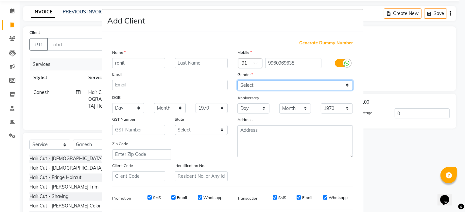
drag, startPoint x: 346, startPoint y: 83, endPoint x: 294, endPoint y: 114, distance: 61.3
click at [294, 114] on div "Mobile Country Code × 91 9960969638 Gender Select [DEMOGRAPHIC_DATA] [DEMOGRAPH…" at bounding box center [294, 115] width 125 height 133
select select "[DEMOGRAPHIC_DATA]"
click at [237, 80] on select "Select [DEMOGRAPHIC_DATA] [DEMOGRAPHIC_DATA] Other Prefer Not To Say" at bounding box center [294, 85] width 115 height 10
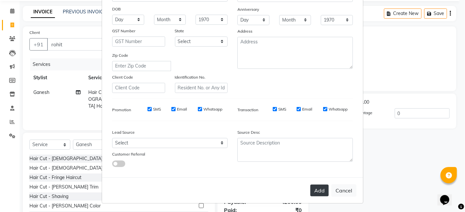
click at [323, 189] on button "Add" at bounding box center [319, 191] width 18 height 12
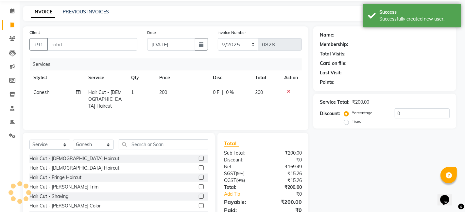
type input "9960969638"
select select
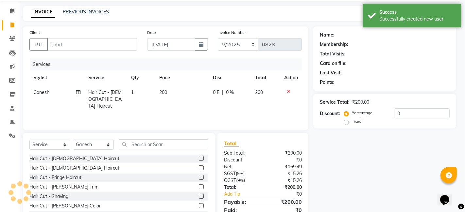
select select
checkbox input "false"
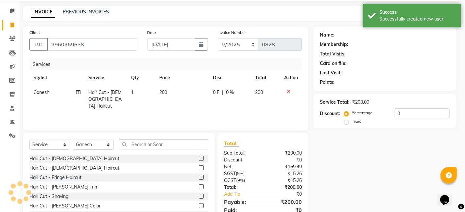
checkbox input "false"
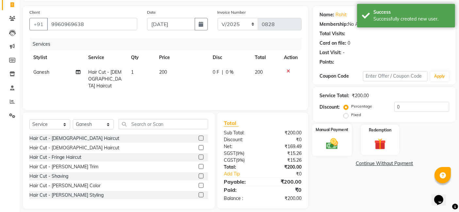
scroll to position [43, 0]
click at [335, 142] on img at bounding box center [333, 144] width 20 height 14
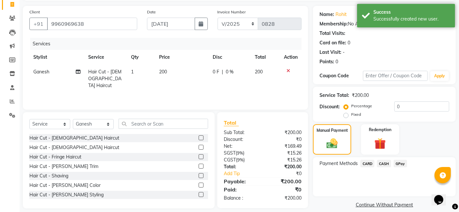
click at [376, 159] on div "Payment Methods CARD CASH GPay" at bounding box center [384, 177] width 143 height 39
click at [376, 163] on span "GPay" at bounding box center [400, 164] width 13 height 8
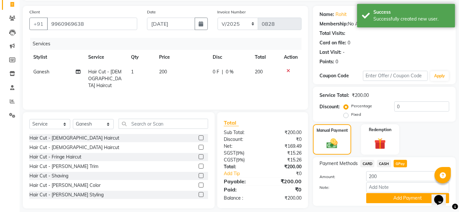
click at [376, 202] on div "Payment Methods CARD CASH GPay Amount: 200 Note: Add Payment" at bounding box center [384, 182] width 143 height 49
click at [376, 202] on button "Add Payment" at bounding box center [407, 199] width 83 height 10
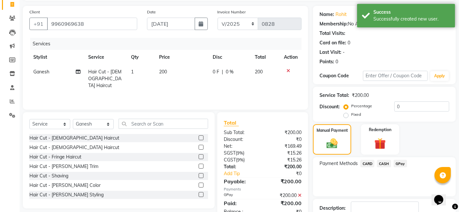
scroll to position [87, 0]
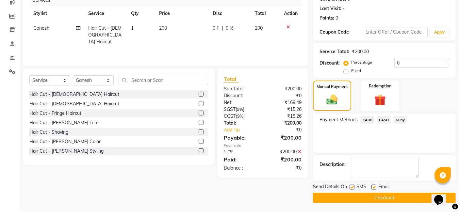
click at [376, 199] on button "Checkout" at bounding box center [384, 198] width 143 height 10
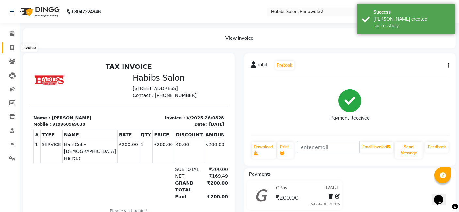
click at [12, 46] on icon at bounding box center [12, 47] width 4 height 5
select select "8475"
select select "service"
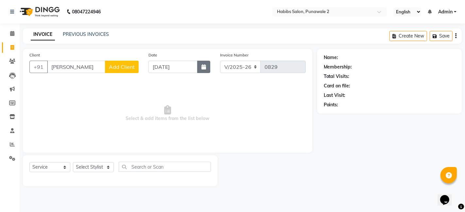
type input "[PERSON_NAME]"
click at [207, 67] on button "button" at bounding box center [203, 67] width 13 height 12
select select "9"
select select "2025"
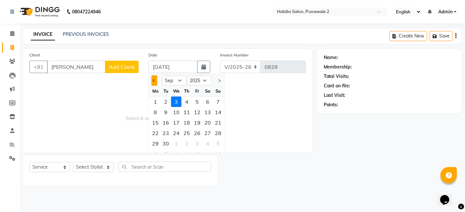
click at [154, 84] on button "Previous month" at bounding box center [154, 81] width 6 height 10
select select "8"
click at [166, 123] on div "12" at bounding box center [166, 123] width 10 height 10
type input "[DATE]"
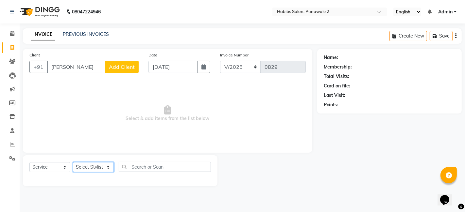
click at [107, 164] on select "Select Stylist Chandan Ganesh Gauri [PERSON_NAME] [PERSON_NAME] nikhil [PERSON_…" at bounding box center [93, 167] width 41 height 10
select select "82973"
click at [73, 162] on select "Select Stylist Chandan Ganesh Gauri [PERSON_NAME] [PERSON_NAME] nikhil [PERSON_…" at bounding box center [93, 167] width 41 height 10
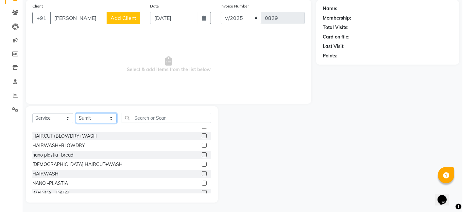
scroll to position [129, 0]
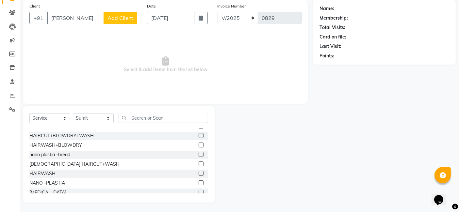
click at [199, 162] on label at bounding box center [201, 164] width 5 height 5
click at [199, 162] on input "checkbox" at bounding box center [201, 164] width 4 height 4
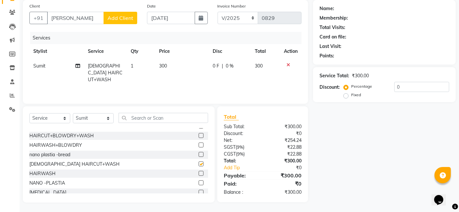
checkbox input "false"
click at [179, 62] on td "300" at bounding box center [182, 73] width 54 height 28
select select "82973"
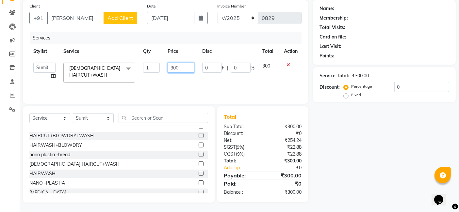
click at [181, 67] on input "300" at bounding box center [181, 68] width 27 height 10
type input "3"
type input "400"
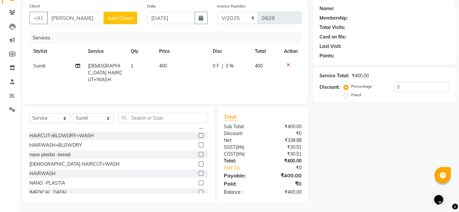
click at [118, 20] on span "Add Client" at bounding box center [121, 18] width 26 height 7
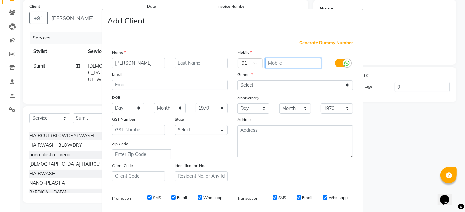
click at [289, 62] on input "text" at bounding box center [293, 63] width 57 height 10
type input "9834712139"
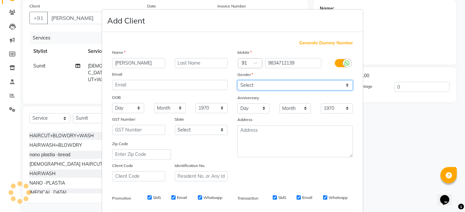
click at [343, 83] on select "Select [DEMOGRAPHIC_DATA] [DEMOGRAPHIC_DATA] Other Prefer Not To Say" at bounding box center [294, 85] width 115 height 10
select select "[DEMOGRAPHIC_DATA]"
click at [237, 80] on select "Select [DEMOGRAPHIC_DATA] [DEMOGRAPHIC_DATA] Other Prefer Not To Say" at bounding box center [294, 85] width 115 height 10
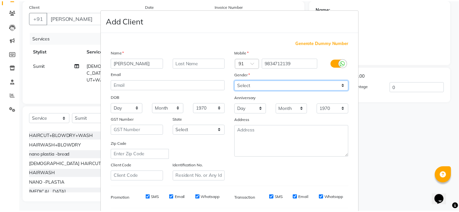
scroll to position [89, 0]
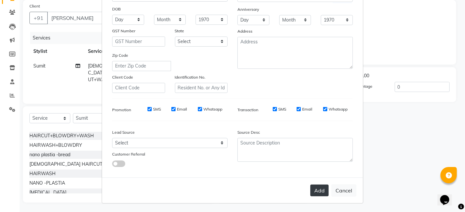
click at [319, 185] on button "Add" at bounding box center [319, 191] width 18 height 12
type input "9834712139"
select select
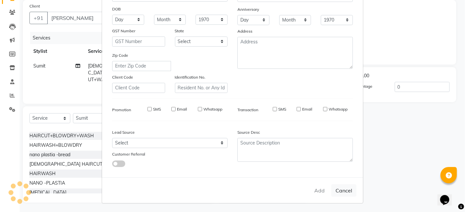
select select
checkbox input "false"
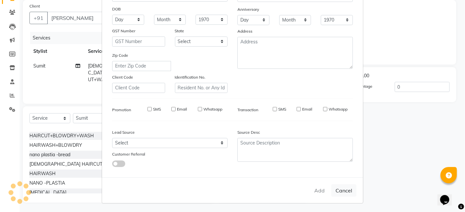
checkbox input "false"
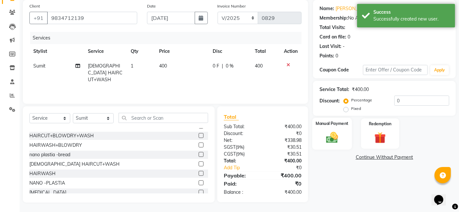
click at [331, 145] on div "Manual Payment" at bounding box center [333, 134] width 40 height 32
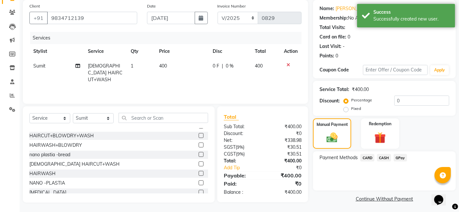
click at [376, 157] on span "GPay" at bounding box center [400, 158] width 13 height 8
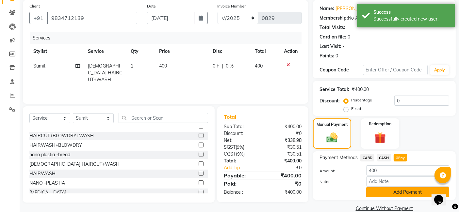
click at [376, 192] on button "Add Payment" at bounding box center [407, 193] width 83 height 10
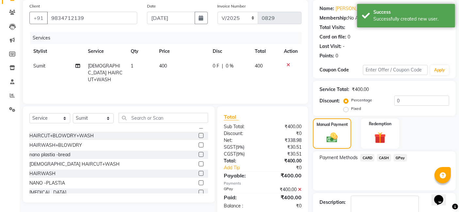
scroll to position [87, 0]
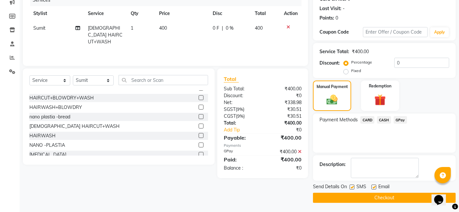
click at [376, 198] on button "Checkout" at bounding box center [384, 198] width 143 height 10
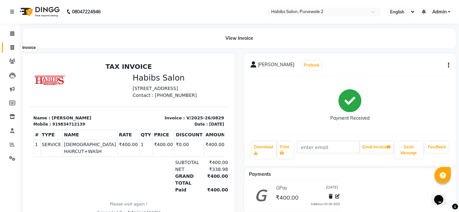
click at [13, 44] on span at bounding box center [12, 48] width 11 height 8
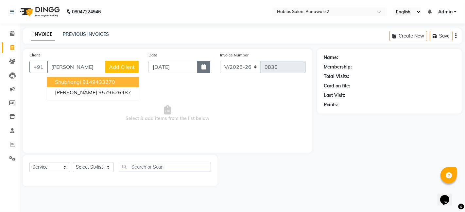
click at [202, 67] on icon "button" at bounding box center [203, 66] width 5 height 5
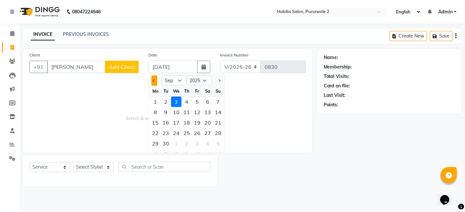
click at [154, 78] on button "Previous month" at bounding box center [154, 81] width 6 height 10
click at [165, 126] on div "12" at bounding box center [166, 123] width 10 height 10
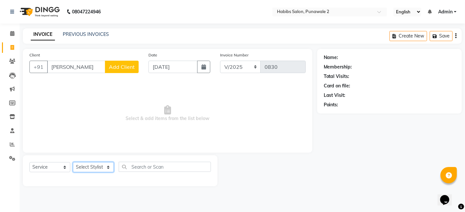
click at [98, 167] on select "Select Stylist Chandan Ganesh Gauri [PERSON_NAME] [PERSON_NAME] nikhil [PERSON_…" at bounding box center [93, 167] width 41 height 10
click at [73, 162] on select "Select Stylist Chandan Ganesh Gauri [PERSON_NAME] [PERSON_NAME] nikhil [PERSON_…" at bounding box center [93, 167] width 41 height 10
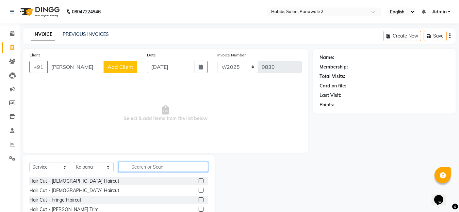
click at [151, 166] on input "text" at bounding box center [164, 167] width 90 height 10
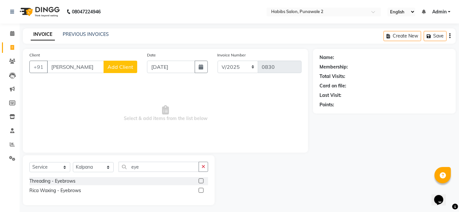
click at [200, 179] on label at bounding box center [201, 181] width 5 height 5
click at [200, 179] on input "checkbox" at bounding box center [201, 181] width 4 height 4
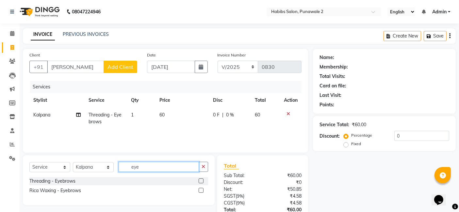
click at [164, 171] on input "eye" at bounding box center [159, 167] width 80 height 10
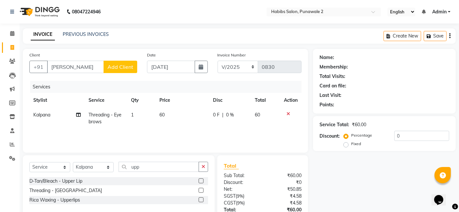
click at [201, 188] on label at bounding box center [201, 190] width 5 height 5
click at [201, 189] on input "checkbox" at bounding box center [201, 191] width 4 height 4
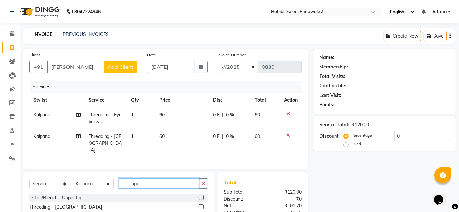
click at [171, 183] on input "upp" at bounding box center [159, 184] width 80 height 10
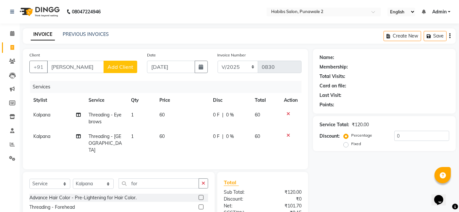
click at [201, 202] on label at bounding box center [201, 207] width 5 height 5
click at [201, 202] on input "checkbox" at bounding box center [201, 208] width 4 height 4
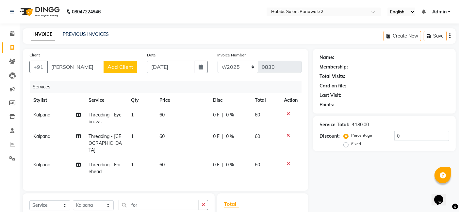
click at [131, 67] on span "Add Client" at bounding box center [121, 67] width 26 height 7
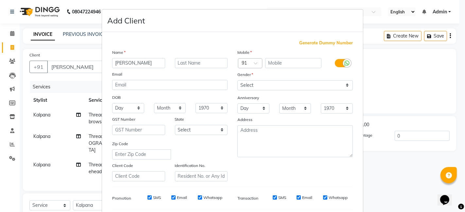
click at [267, 56] on div "Mobile" at bounding box center [294, 53] width 125 height 9
click at [270, 59] on input "text" at bounding box center [293, 63] width 57 height 10
click at [344, 85] on select "Select [DEMOGRAPHIC_DATA] [DEMOGRAPHIC_DATA] Other Prefer Not To Say" at bounding box center [294, 85] width 115 height 10
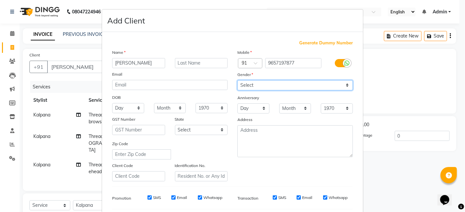
click at [237, 80] on select "Select [DEMOGRAPHIC_DATA] [DEMOGRAPHIC_DATA] Other Prefer Not To Say" at bounding box center [294, 85] width 115 height 10
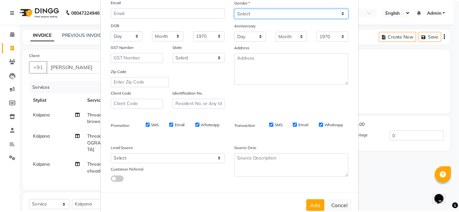
scroll to position [75, 0]
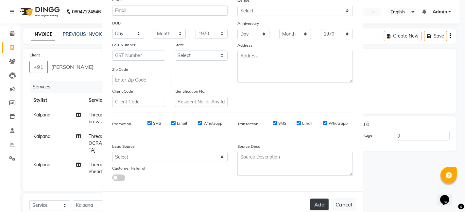
click at [320, 202] on button "Add" at bounding box center [319, 205] width 18 height 12
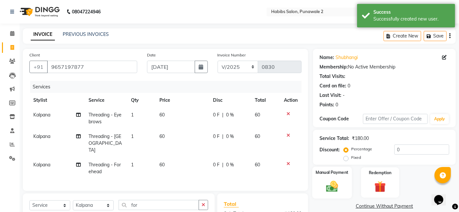
click at [338, 179] on div "Manual Payment" at bounding box center [333, 183] width 40 height 32
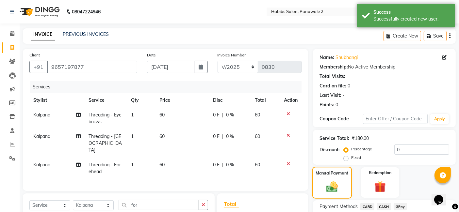
scroll to position [85, 0]
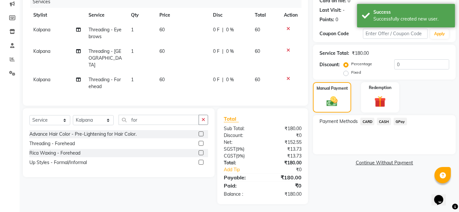
click at [376, 121] on span "CASH" at bounding box center [384, 122] width 14 height 8
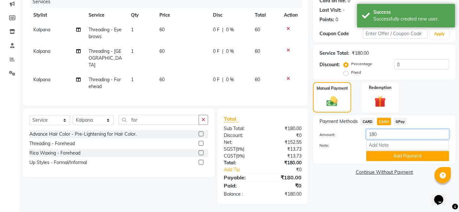
click at [376, 133] on input "180" at bounding box center [407, 134] width 83 height 10
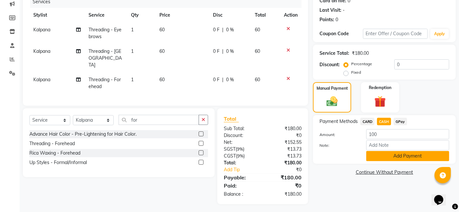
click at [376, 157] on button "Add Payment" at bounding box center [407, 156] width 83 height 10
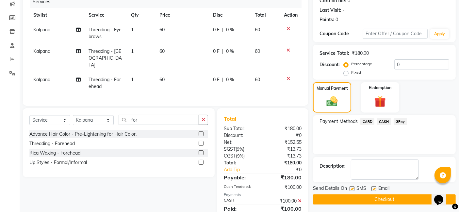
click at [376, 121] on span "GPay" at bounding box center [400, 122] width 13 height 8
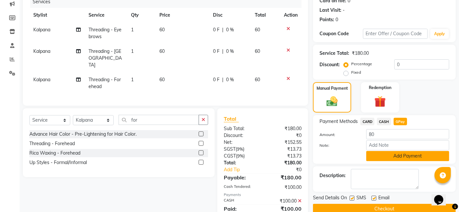
click at [376, 155] on button "Add Payment" at bounding box center [407, 156] width 83 height 10
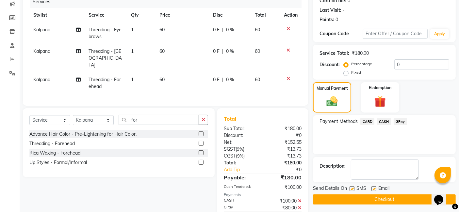
click at [362, 197] on button "Checkout" at bounding box center [384, 200] width 143 height 10
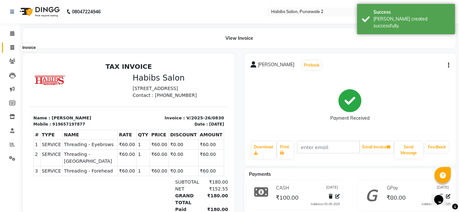
click at [13, 46] on icon at bounding box center [12, 47] width 4 height 5
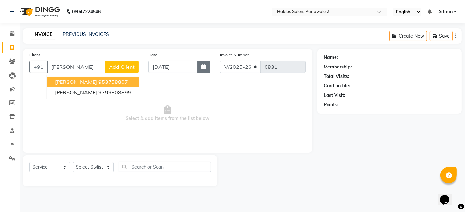
click at [206, 68] on icon "button" at bounding box center [203, 66] width 5 height 5
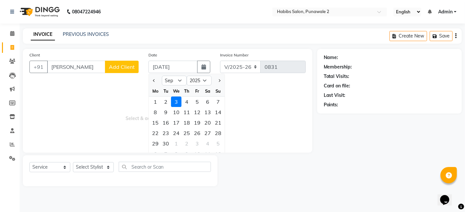
click at [151, 83] on button "Previous month" at bounding box center [154, 81] width 6 height 10
click at [166, 123] on div "12" at bounding box center [166, 123] width 10 height 10
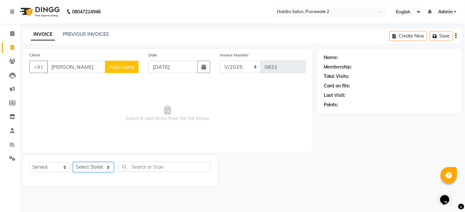
click at [113, 167] on select "Select Stylist Chandan Ganesh Gauri [PERSON_NAME] [PERSON_NAME] nikhil [PERSON_…" at bounding box center [93, 167] width 41 height 10
click at [73, 162] on select "Select Stylist Chandan Ganesh Gauri [PERSON_NAME] [PERSON_NAME] nikhil [PERSON_…" at bounding box center [93, 167] width 41 height 10
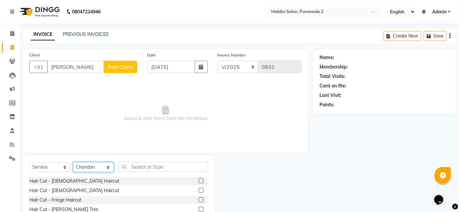
scroll to position [49, 0]
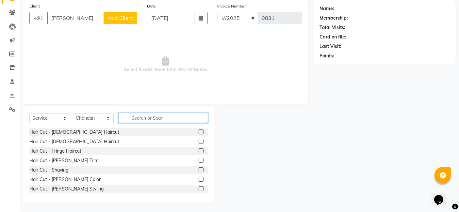
click at [137, 113] on input "text" at bounding box center [164, 118] width 90 height 10
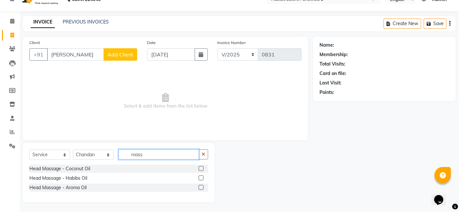
scroll to position [12, 0]
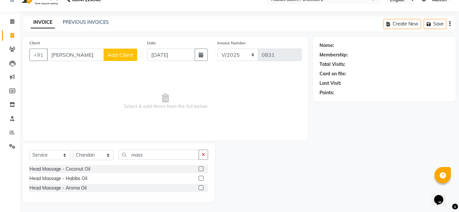
click at [202, 169] on label at bounding box center [201, 169] width 5 height 5
click at [202, 169] on input "checkbox" at bounding box center [201, 169] width 4 height 4
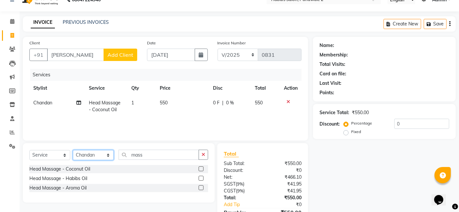
click at [109, 154] on select "Select Stylist Chandan Ganesh Gauri [PERSON_NAME] [PERSON_NAME] nikhil [PERSON_…" at bounding box center [93, 155] width 41 height 10
click at [73, 150] on select "Select Stylist Chandan Ganesh Gauri [PERSON_NAME] [PERSON_NAME] nikhil [PERSON_…" at bounding box center [93, 155] width 41 height 10
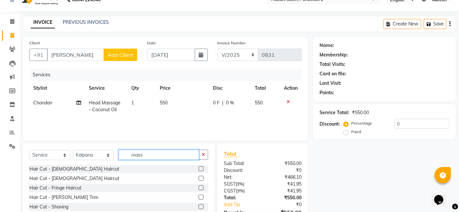
click at [134, 155] on input "mass" at bounding box center [159, 155] width 80 height 10
click at [148, 153] on input "ass" at bounding box center [159, 155] width 80 height 10
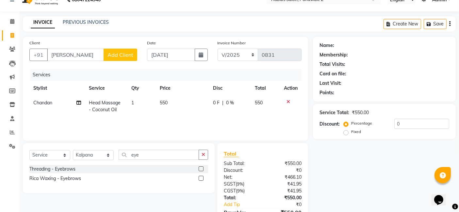
click at [200, 168] on label at bounding box center [201, 169] width 5 height 5
click at [200, 168] on input "checkbox" at bounding box center [201, 169] width 4 height 4
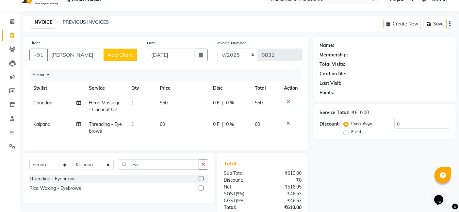
click at [201, 181] on label at bounding box center [201, 179] width 5 height 5
click at [201, 181] on input "checkbox" at bounding box center [201, 179] width 4 height 4
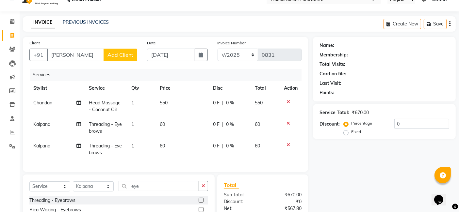
click at [287, 141] on td at bounding box center [291, 150] width 22 height 22
click at [288, 145] on icon at bounding box center [289, 145] width 4 height 5
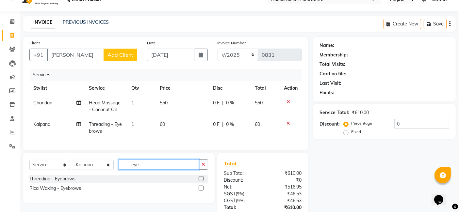
click at [183, 170] on input "eye" at bounding box center [159, 165] width 80 height 10
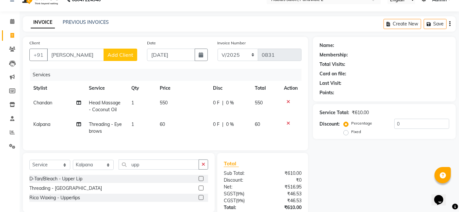
click at [202, 191] on label at bounding box center [201, 188] width 5 height 5
click at [202, 191] on input "checkbox" at bounding box center [201, 189] width 4 height 4
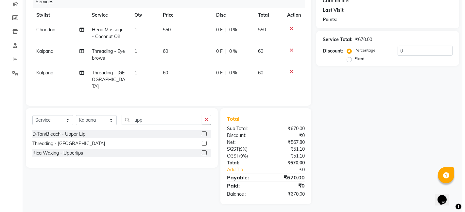
scroll to position [0, 0]
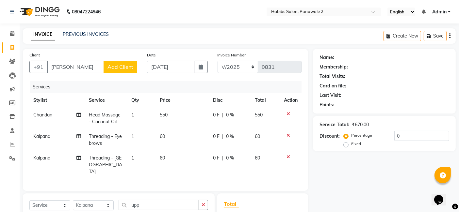
click at [121, 63] on button "Add Client" at bounding box center [121, 67] width 34 height 12
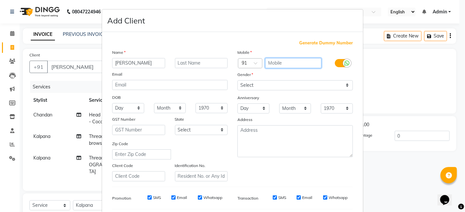
click at [287, 61] on input "text" at bounding box center [293, 63] width 57 height 10
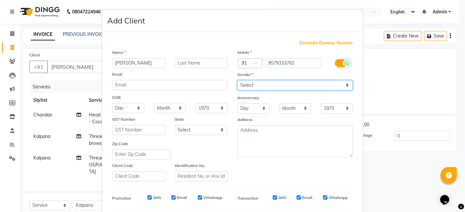
click at [345, 85] on select "Select [DEMOGRAPHIC_DATA] [DEMOGRAPHIC_DATA] Other Prefer Not To Say" at bounding box center [294, 85] width 115 height 10
click at [237, 80] on select "Select [DEMOGRAPHIC_DATA] [DEMOGRAPHIC_DATA] Other Prefer Not To Say" at bounding box center [294, 85] width 115 height 10
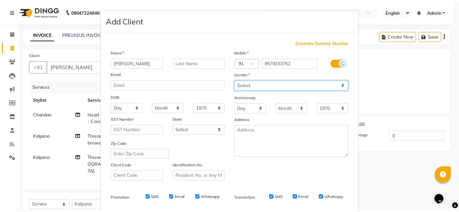
scroll to position [89, 0]
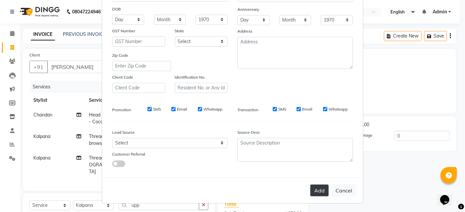
click at [318, 189] on button "Add" at bounding box center [319, 191] width 18 height 12
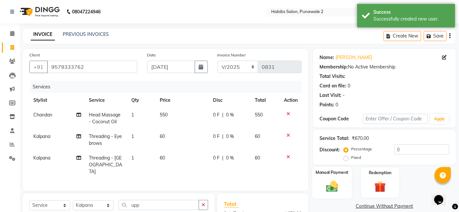
click at [320, 189] on div "Manual Payment" at bounding box center [333, 183] width 40 height 32
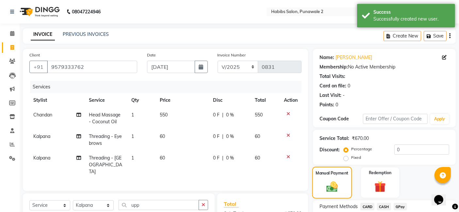
scroll to position [85, 0]
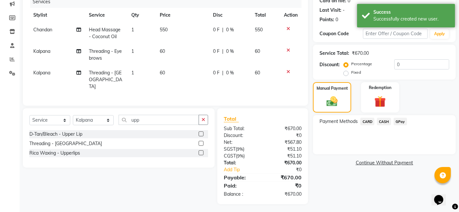
click at [376, 120] on span "GPay" at bounding box center [400, 122] width 13 height 8
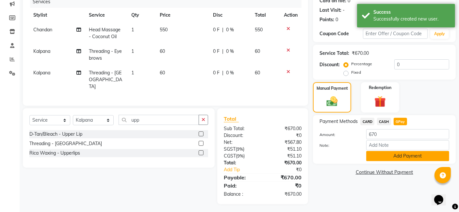
click at [376, 160] on button "Add Payment" at bounding box center [407, 156] width 83 height 10
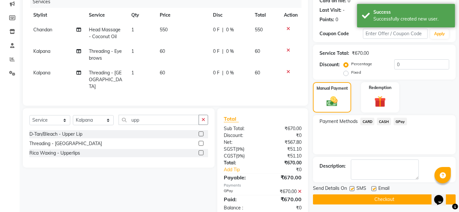
scroll to position [99, 0]
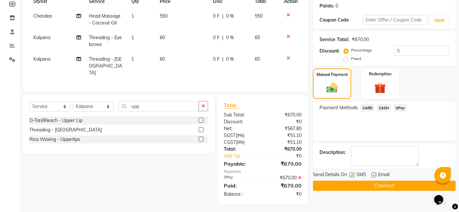
click at [376, 189] on button "Checkout" at bounding box center [384, 186] width 143 height 10
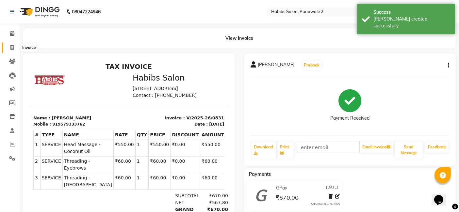
click at [12, 44] on span at bounding box center [12, 48] width 11 height 8
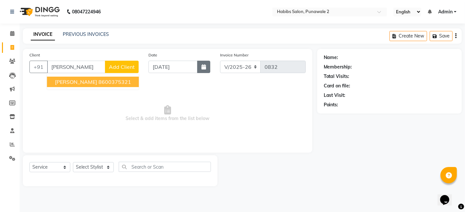
click at [210, 68] on button "button" at bounding box center [203, 67] width 13 height 12
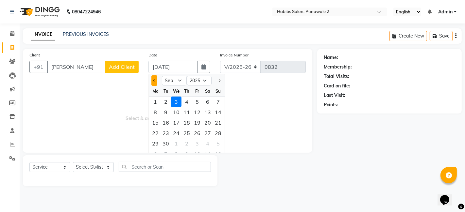
click at [153, 80] on span "Previous month" at bounding box center [154, 80] width 3 height 3
click at [166, 124] on div "12" at bounding box center [166, 123] width 10 height 10
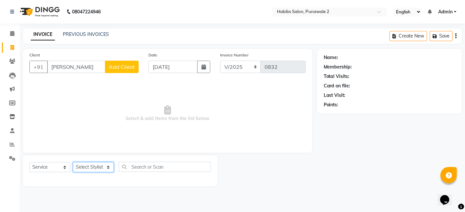
click at [106, 165] on select "Select Stylist Chandan Ganesh Gauri [PERSON_NAME] [PERSON_NAME] nikhil [PERSON_…" at bounding box center [93, 167] width 41 height 10
click at [73, 162] on select "Select Stylist Chandan Ganesh Gauri [PERSON_NAME] [PERSON_NAME] nikhil [PERSON_…" at bounding box center [93, 167] width 41 height 10
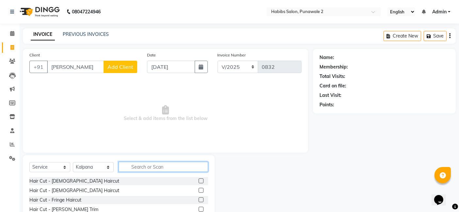
click at [143, 164] on input "text" at bounding box center [164, 167] width 90 height 10
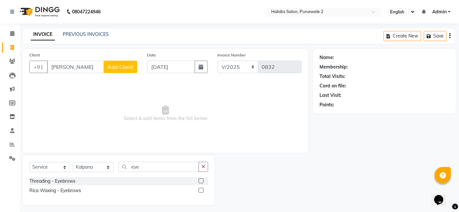
click at [202, 181] on label at bounding box center [201, 181] width 5 height 5
click at [202, 181] on input "checkbox" at bounding box center [201, 181] width 4 height 4
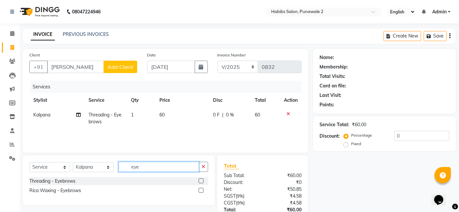
click at [178, 165] on input "eye" at bounding box center [159, 167] width 80 height 10
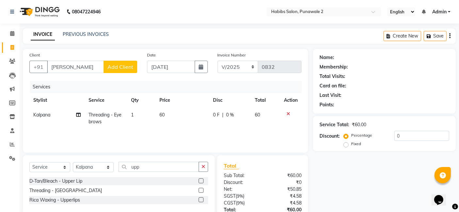
click at [202, 191] on label at bounding box center [201, 190] width 5 height 5
click at [202, 191] on input "checkbox" at bounding box center [201, 191] width 4 height 4
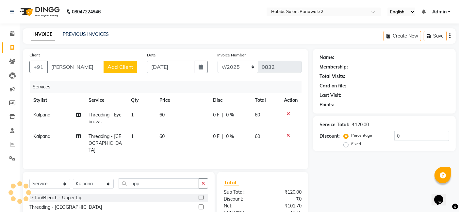
click at [120, 68] on span "Add Client" at bounding box center [121, 67] width 26 height 7
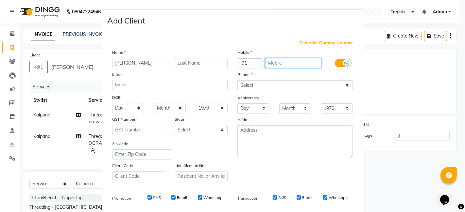
click at [269, 61] on input "text" at bounding box center [293, 63] width 57 height 10
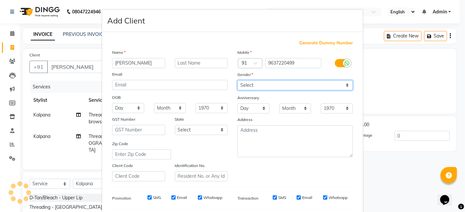
click at [344, 83] on select "Select [DEMOGRAPHIC_DATA] [DEMOGRAPHIC_DATA] Other Prefer Not To Say" at bounding box center [294, 85] width 115 height 10
click at [237, 80] on select "Select [DEMOGRAPHIC_DATA] [DEMOGRAPHIC_DATA] Other Prefer Not To Say" at bounding box center [294, 85] width 115 height 10
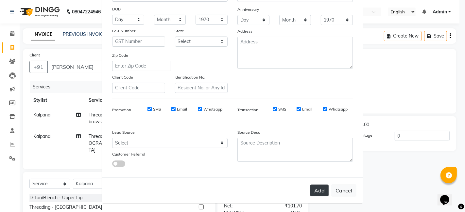
click at [316, 192] on button "Add" at bounding box center [319, 191] width 18 height 12
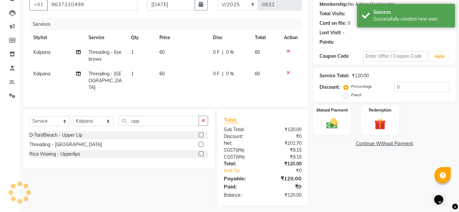
scroll to position [64, 0]
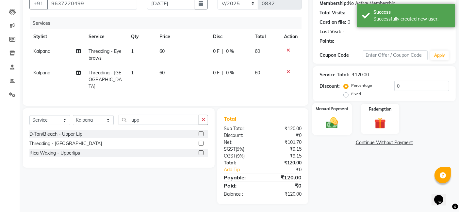
click at [332, 110] on label "Manual Payment" at bounding box center [332, 109] width 33 height 6
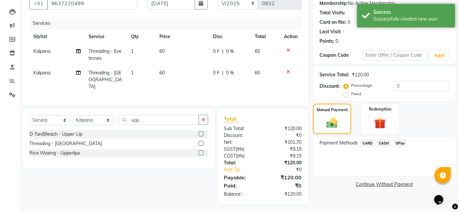
click at [376, 144] on span "GPay" at bounding box center [400, 144] width 13 height 8
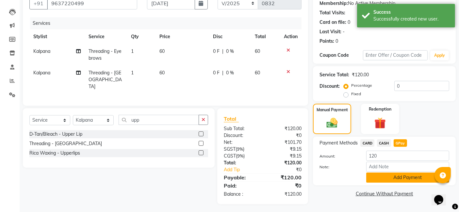
click at [376, 180] on button "Add Payment" at bounding box center [407, 178] width 83 height 10
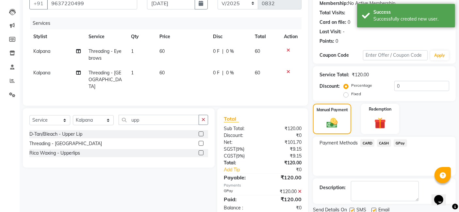
scroll to position [87, 0]
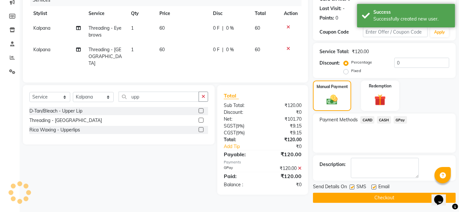
click at [376, 195] on button "Checkout" at bounding box center [384, 198] width 143 height 10
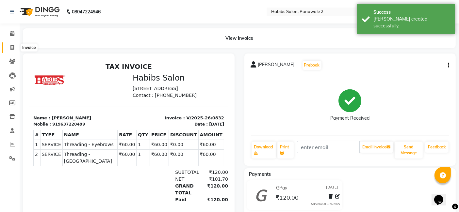
click at [13, 44] on span at bounding box center [12, 48] width 11 height 8
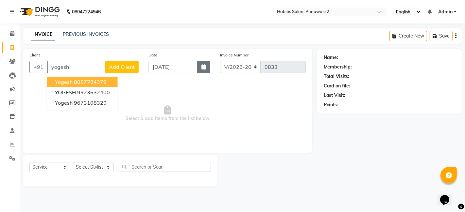
click at [207, 70] on button "button" at bounding box center [203, 67] width 13 height 12
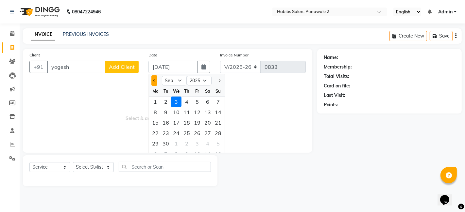
click at [155, 79] on span "Previous month" at bounding box center [154, 80] width 3 height 3
click at [166, 123] on div "12" at bounding box center [166, 123] width 10 height 10
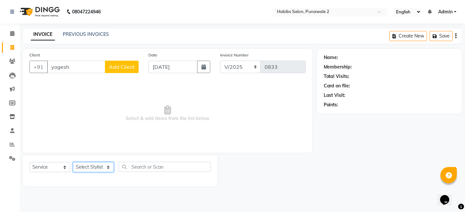
click at [107, 169] on select "Select Stylist Chandan Ganesh Gauri [PERSON_NAME] [PERSON_NAME] nikhil [PERSON_…" at bounding box center [93, 167] width 41 height 10
click at [73, 162] on select "Select Stylist Chandan Ganesh Gauri [PERSON_NAME] [PERSON_NAME] nikhil [PERSON_…" at bounding box center [93, 167] width 41 height 10
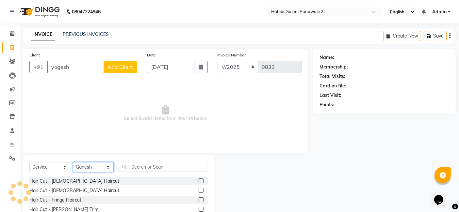
scroll to position [49, 0]
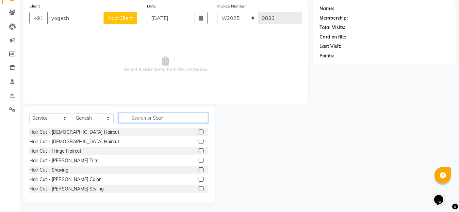
click at [142, 116] on input "text" at bounding box center [164, 118] width 90 height 10
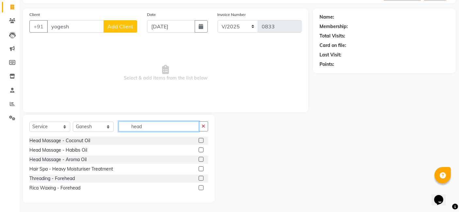
scroll to position [31, 0]
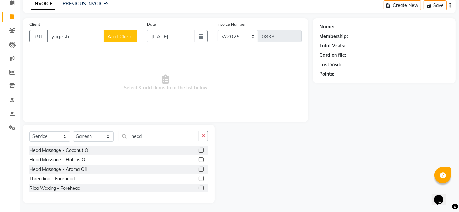
click at [201, 167] on label at bounding box center [201, 169] width 5 height 5
click at [201, 168] on input "checkbox" at bounding box center [201, 170] width 4 height 4
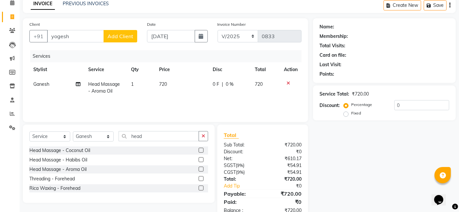
click at [201, 159] on label at bounding box center [201, 160] width 5 height 5
click at [201, 159] on input "checkbox" at bounding box center [201, 160] width 4 height 4
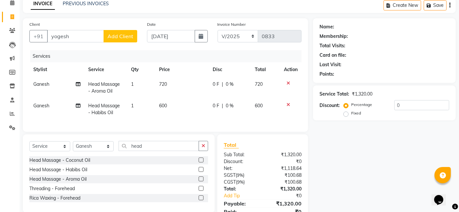
click at [288, 83] on icon at bounding box center [289, 83] width 4 height 5
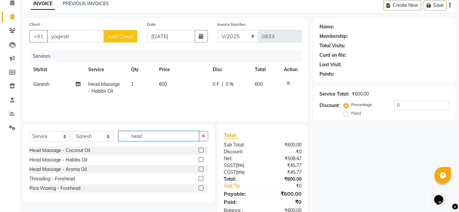
click at [146, 134] on input "head" at bounding box center [159, 136] width 80 height 10
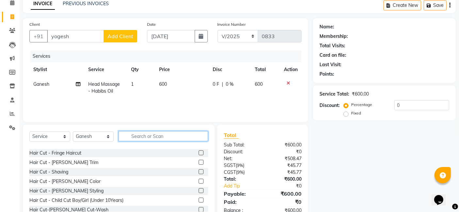
scroll to position [17, 0]
click at [199, 162] on label at bounding box center [201, 162] width 5 height 5
click at [199, 162] on input "checkbox" at bounding box center [201, 163] width 4 height 4
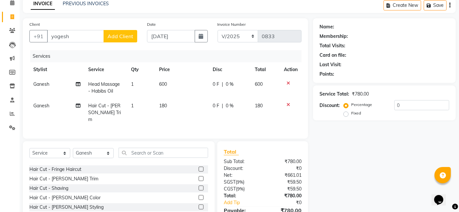
click at [194, 106] on td "180" at bounding box center [183, 113] width 54 height 28
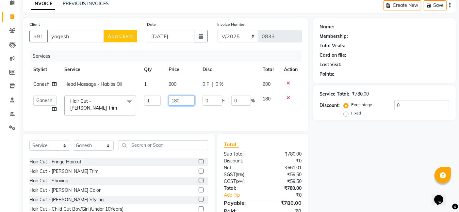
click at [183, 96] on input "180" at bounding box center [182, 101] width 26 height 10
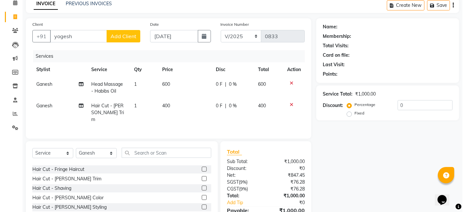
scroll to position [0, 0]
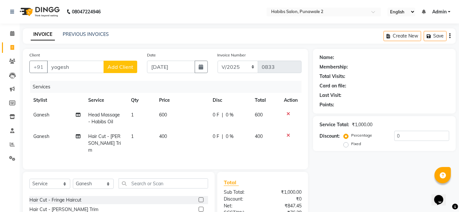
click at [117, 64] on span "Add Client" at bounding box center [121, 67] width 26 height 7
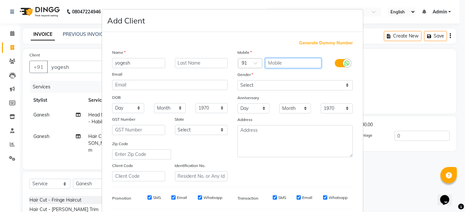
click at [292, 60] on input "text" at bounding box center [293, 63] width 57 height 10
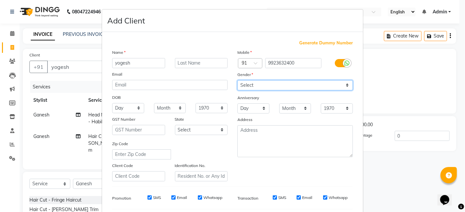
click at [346, 84] on div "Mobile Country Code × 91 9923632400 Gender Select [DEMOGRAPHIC_DATA] [DEMOGRAPH…" at bounding box center [294, 115] width 125 height 133
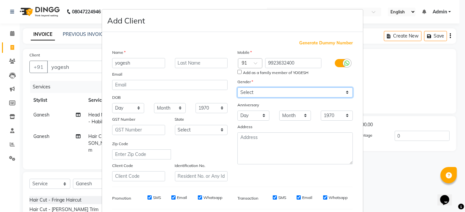
click at [237, 88] on select "Select [DEMOGRAPHIC_DATA] [DEMOGRAPHIC_DATA] Other Prefer Not To Say" at bounding box center [294, 93] width 115 height 10
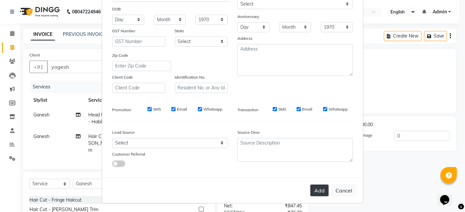
click at [319, 192] on button "Add" at bounding box center [319, 191] width 18 height 12
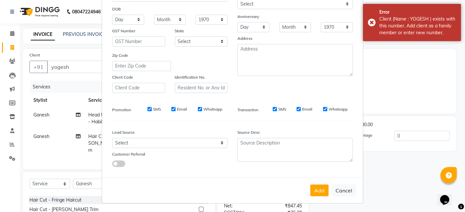
scroll to position [0, 0]
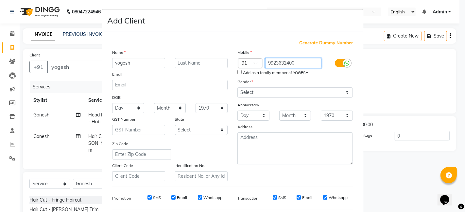
click at [296, 63] on input "9923632400" at bounding box center [293, 63] width 57 height 10
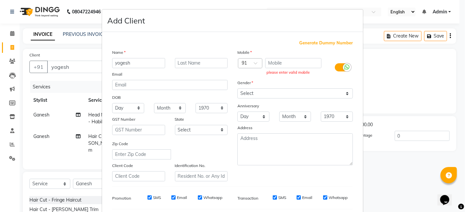
click at [323, 43] on span "Generate Dummy Number" at bounding box center [326, 43] width 54 height 7
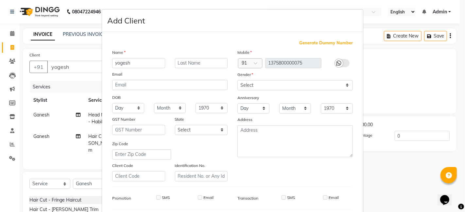
click at [323, 43] on span "Generate Dummy Number" at bounding box center [326, 43] width 54 height 7
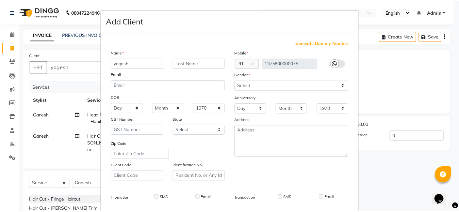
scroll to position [89, 0]
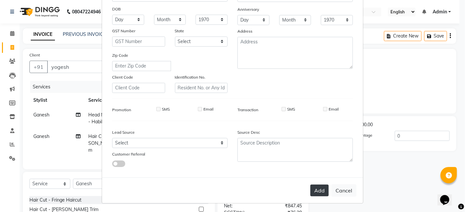
click at [317, 193] on button "Add" at bounding box center [319, 191] width 18 height 12
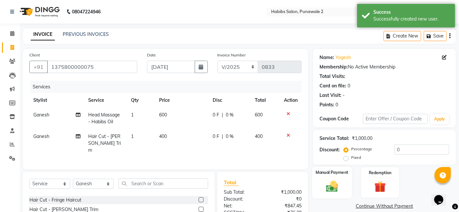
click at [339, 183] on img at bounding box center [333, 187] width 20 height 14
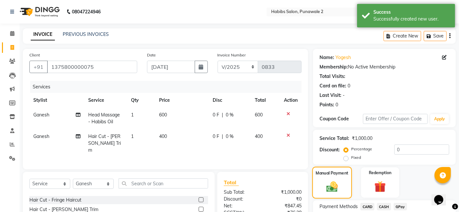
scroll to position [64, 0]
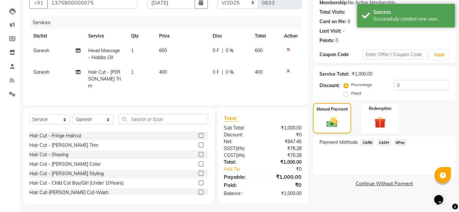
click at [376, 141] on span "GPay" at bounding box center [400, 143] width 13 height 8
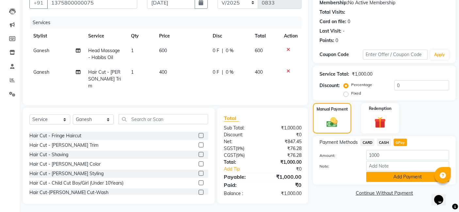
click at [376, 177] on button "Add Payment" at bounding box center [407, 177] width 83 height 10
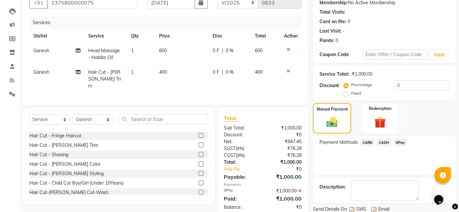
scroll to position [87, 0]
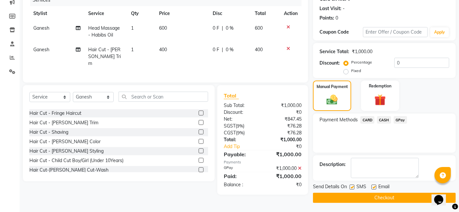
click at [376, 197] on button "Checkout" at bounding box center [384, 198] width 143 height 10
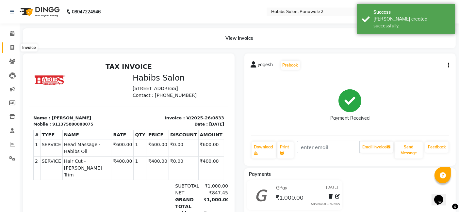
click at [11, 45] on icon at bounding box center [12, 47] width 4 height 5
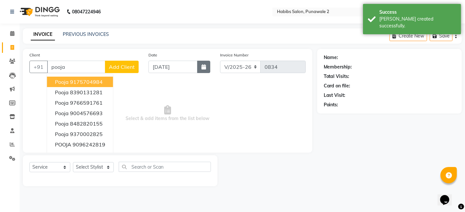
click at [199, 68] on button "button" at bounding box center [203, 67] width 13 height 12
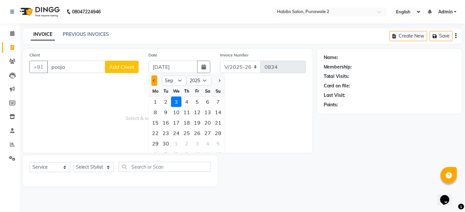
click at [151, 81] on button "Previous month" at bounding box center [154, 81] width 6 height 10
click at [167, 123] on div "12" at bounding box center [166, 123] width 10 height 10
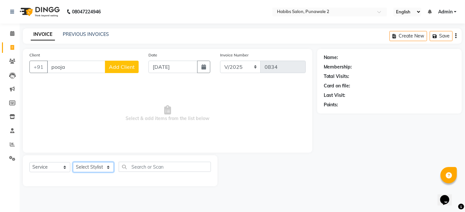
click at [112, 169] on select "Select Stylist Chandan Ganesh Gauri [PERSON_NAME] [PERSON_NAME] nikhil [PERSON_…" at bounding box center [93, 167] width 41 height 10
click at [73, 162] on select "Select Stylist Chandan Ganesh Gauri [PERSON_NAME] [PERSON_NAME] nikhil [PERSON_…" at bounding box center [93, 167] width 41 height 10
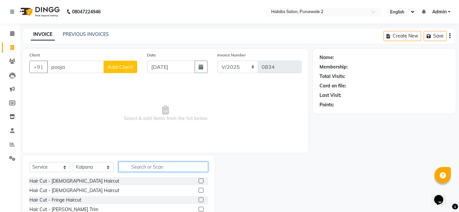
click at [138, 163] on input "text" at bounding box center [164, 167] width 90 height 10
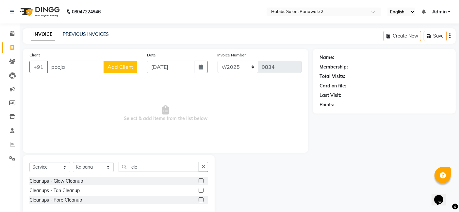
click at [203, 181] on label at bounding box center [201, 181] width 5 height 5
click at [203, 181] on input "checkbox" at bounding box center [201, 181] width 4 height 4
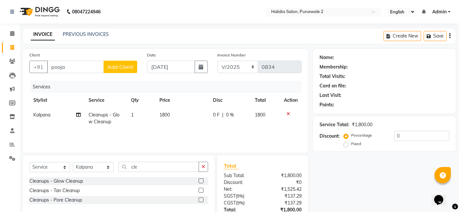
click at [173, 110] on td "1800" at bounding box center [183, 119] width 54 height 22
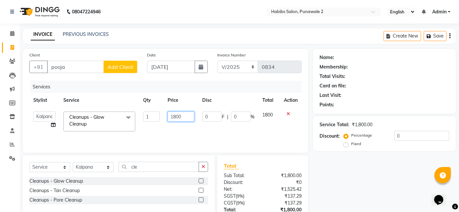
click at [186, 112] on input "1800" at bounding box center [181, 117] width 27 height 10
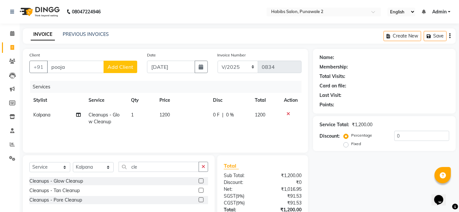
click at [118, 64] on span "Add Client" at bounding box center [121, 67] width 26 height 7
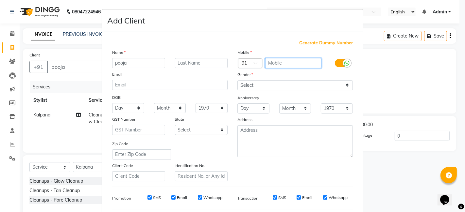
click at [271, 59] on input "text" at bounding box center [293, 63] width 57 height 10
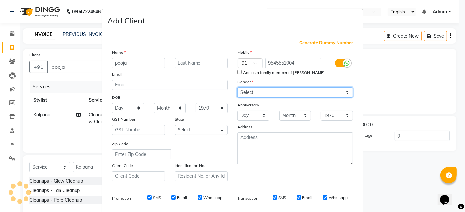
click at [345, 81] on div "Mobile Country Code × 91 9545551004 Add as a family member of [PERSON_NAME] Gen…" at bounding box center [294, 115] width 125 height 133
click at [237, 88] on select "Select [DEMOGRAPHIC_DATA] [DEMOGRAPHIC_DATA] Other Prefer Not To Say" at bounding box center [294, 93] width 115 height 10
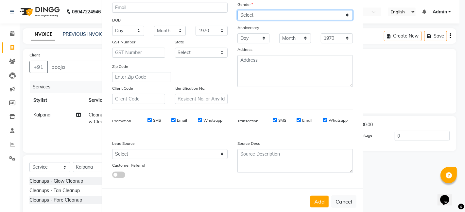
scroll to position [89, 0]
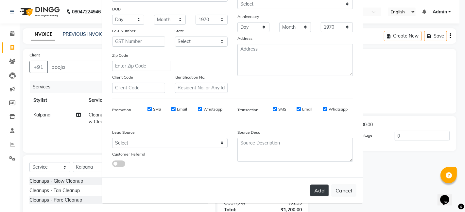
click at [316, 195] on button "Add" at bounding box center [319, 191] width 18 height 12
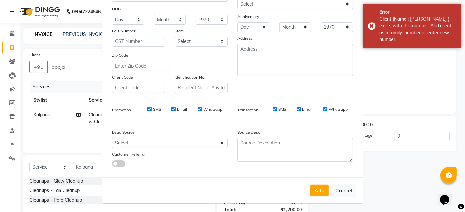
scroll to position [0, 0]
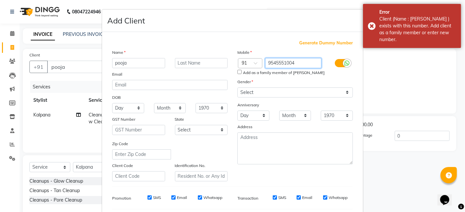
click at [295, 59] on input "9545551004" at bounding box center [293, 63] width 57 height 10
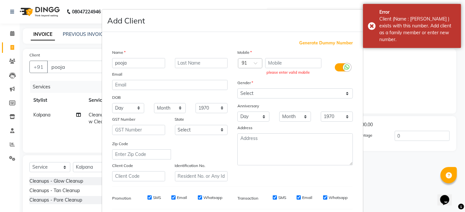
click at [335, 40] on span "Generate Dummy Number" at bounding box center [326, 43] width 54 height 7
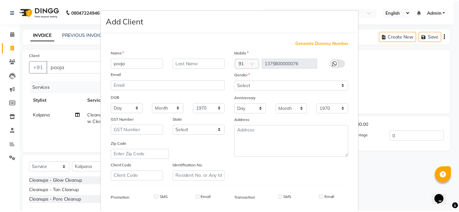
scroll to position [89, 0]
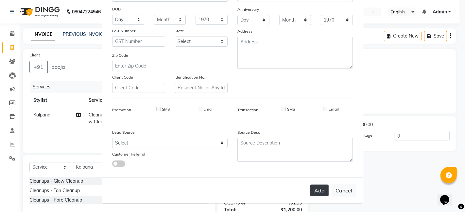
click at [320, 190] on button "Add" at bounding box center [319, 191] width 18 height 12
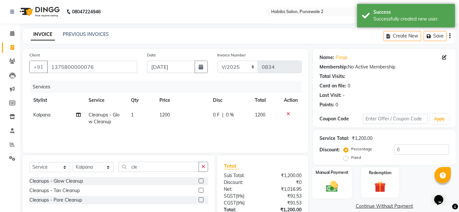
click at [332, 182] on img at bounding box center [333, 187] width 20 height 14
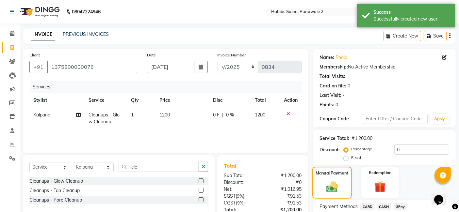
scroll to position [50, 0]
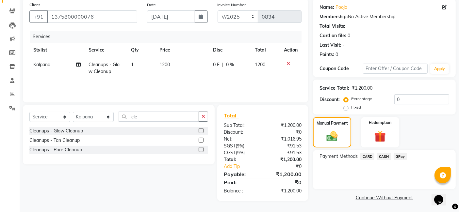
click at [376, 157] on span "CASH" at bounding box center [384, 157] width 14 height 8
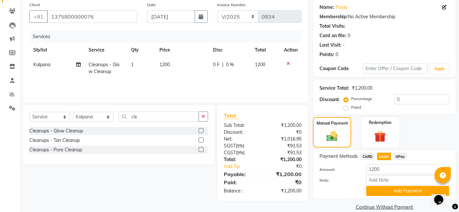
scroll to position [59, 0]
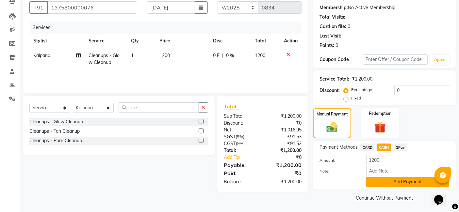
click at [376, 182] on button "Add Payment" at bounding box center [407, 182] width 83 height 10
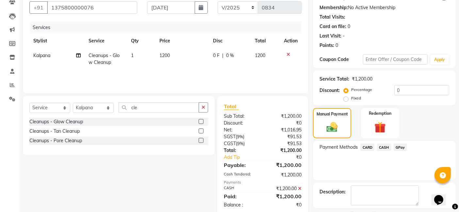
scroll to position [87, 0]
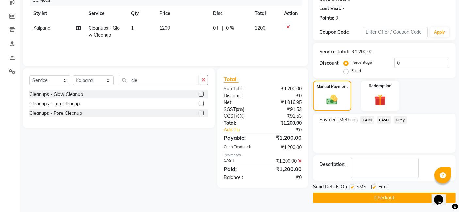
click at [376, 194] on button "Checkout" at bounding box center [384, 198] width 143 height 10
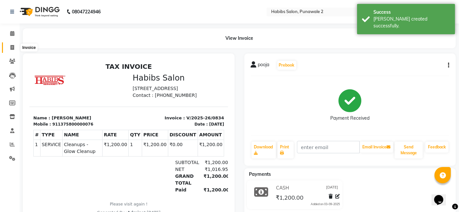
click at [11, 47] on icon at bounding box center [12, 47] width 4 height 5
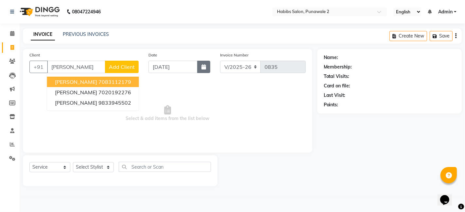
click at [203, 63] on button "button" at bounding box center [203, 67] width 13 height 12
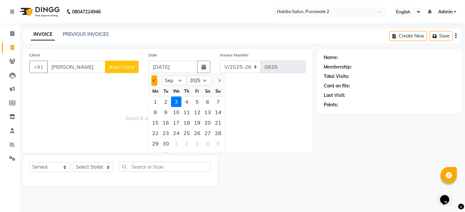
click at [155, 83] on button "Previous month" at bounding box center [154, 81] width 6 height 10
click at [165, 122] on div "12" at bounding box center [166, 123] width 10 height 10
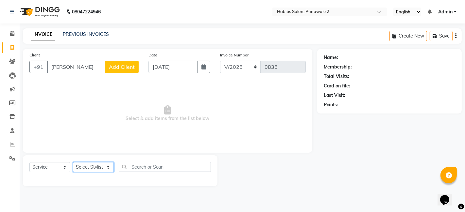
click at [108, 165] on select "Select Stylist Chandan Ganesh Gauri [PERSON_NAME] [PERSON_NAME] nikhil [PERSON_…" at bounding box center [93, 167] width 41 height 10
click at [73, 162] on select "Select Stylist Chandan Ganesh Gauri [PERSON_NAME] [PERSON_NAME] nikhil [PERSON_…" at bounding box center [93, 167] width 41 height 10
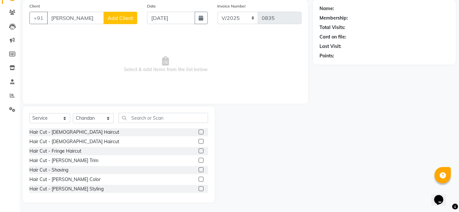
click at [199, 130] on label at bounding box center [201, 132] width 5 height 5
click at [199, 130] on input "checkbox" at bounding box center [201, 132] width 4 height 4
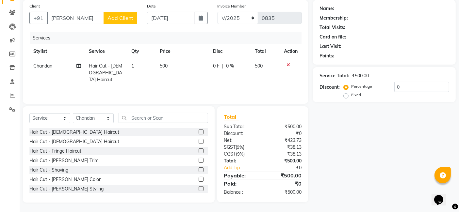
click at [171, 60] on td "500" at bounding box center [182, 73] width 53 height 28
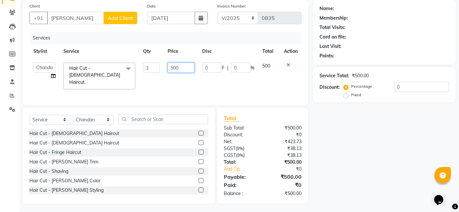
click at [187, 66] on input "500" at bounding box center [181, 68] width 27 height 10
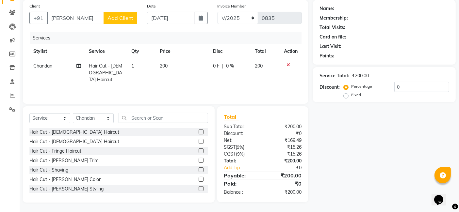
click at [119, 20] on span "Add Client" at bounding box center [121, 18] width 26 height 7
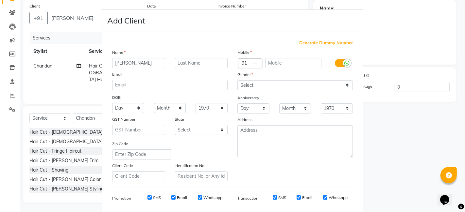
click at [284, 57] on div "Mobile" at bounding box center [294, 53] width 125 height 9
click at [281, 58] on div "Mobile Country Code × 91 Gender Select [DEMOGRAPHIC_DATA] [DEMOGRAPHIC_DATA] Ot…" at bounding box center [294, 115] width 125 height 133
click at [281, 58] on input "text" at bounding box center [293, 63] width 57 height 10
click at [345, 83] on div "Mobile Country Code × 91 9833945502 Gender Select [DEMOGRAPHIC_DATA] [DEMOGRAPH…" at bounding box center [294, 115] width 125 height 133
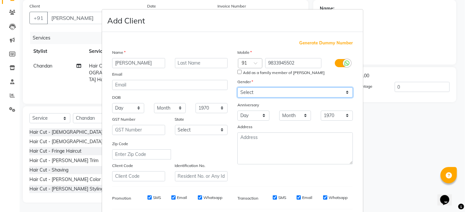
click at [237, 88] on select "Select [DEMOGRAPHIC_DATA] [DEMOGRAPHIC_DATA] Other Prefer Not To Say" at bounding box center [294, 93] width 115 height 10
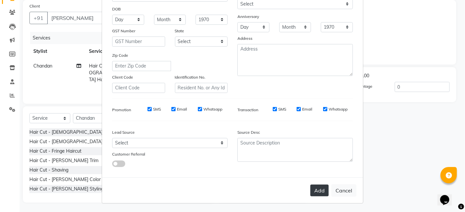
click at [320, 186] on button "Add" at bounding box center [319, 191] width 18 height 12
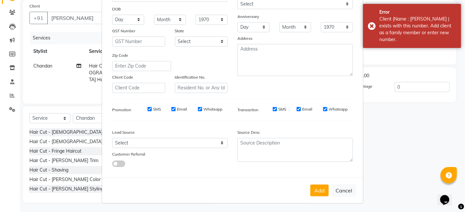
scroll to position [0, 0]
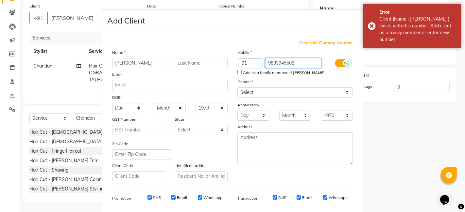
click at [297, 61] on input "9833945502" at bounding box center [293, 63] width 57 height 10
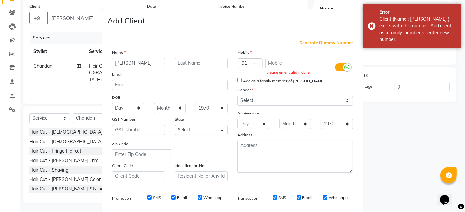
click at [329, 44] on span "Generate Dummy Number" at bounding box center [326, 43] width 54 height 7
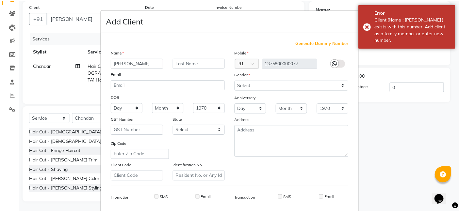
scroll to position [89, 0]
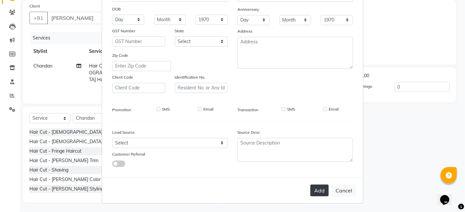
click at [320, 191] on button "Add" at bounding box center [319, 191] width 18 height 12
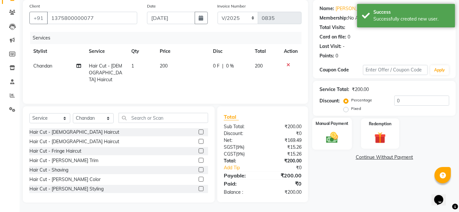
click at [334, 133] on img at bounding box center [333, 138] width 20 height 14
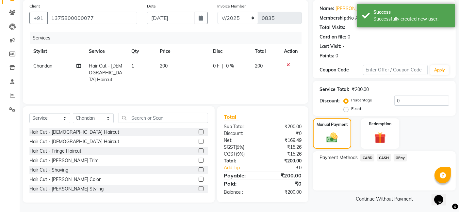
click at [376, 157] on span "GPay" at bounding box center [400, 158] width 13 height 8
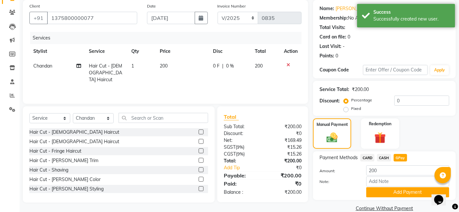
scroll to position [59, 0]
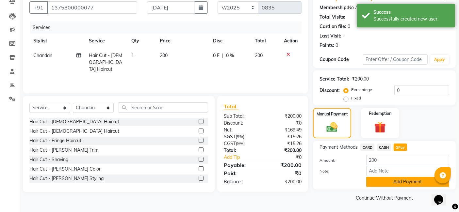
click at [376, 184] on button "Add Payment" at bounding box center [407, 182] width 83 height 10
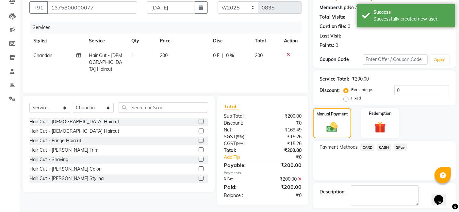
scroll to position [87, 0]
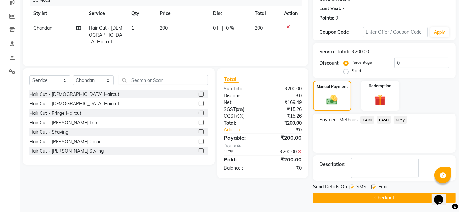
click at [376, 202] on button "Checkout" at bounding box center [384, 198] width 143 height 10
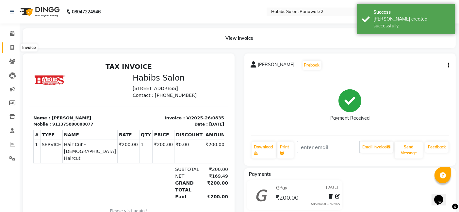
click at [11, 47] on icon at bounding box center [12, 47] width 4 height 5
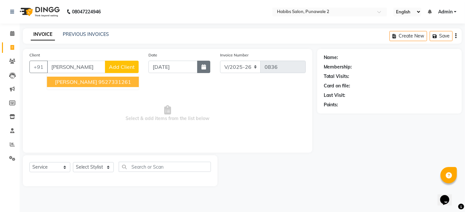
click at [202, 66] on icon "button" at bounding box center [203, 66] width 5 height 5
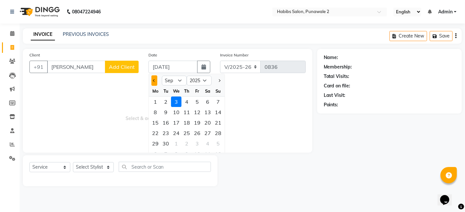
click at [152, 77] on button "Previous month" at bounding box center [154, 81] width 6 height 10
click at [166, 122] on div "12" at bounding box center [166, 123] width 10 height 10
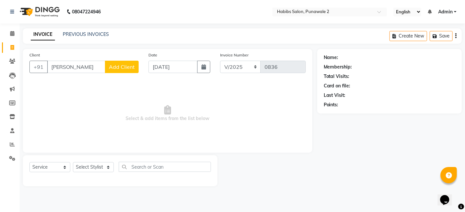
click at [107, 161] on div "Select Service Product Membership Package Voucher Prepaid Gift Card Select Styl…" at bounding box center [120, 171] width 195 height 31
click at [107, 167] on select "Select Stylist Chandan Ganesh Gauri [PERSON_NAME] [PERSON_NAME] nikhil [PERSON_…" at bounding box center [93, 167] width 41 height 10
click at [10, 134] on span at bounding box center [12, 131] width 11 height 8
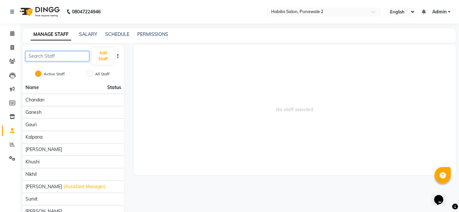
click at [63, 58] on input "text" at bounding box center [57, 56] width 64 height 10
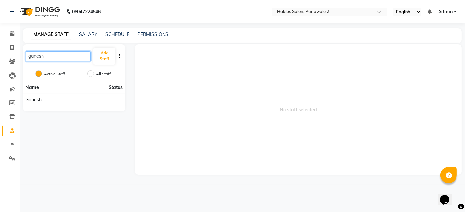
click at [63, 58] on input "ganesh" at bounding box center [57, 56] width 65 height 10
click at [104, 57] on button "Add Staff" at bounding box center [104, 56] width 22 height 17
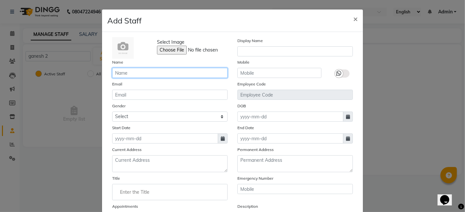
click at [146, 75] on input "text" at bounding box center [169, 73] width 115 height 10
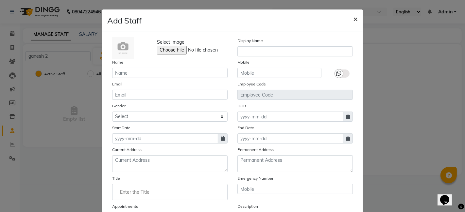
click at [358, 16] on button "×" at bounding box center [355, 18] width 15 height 18
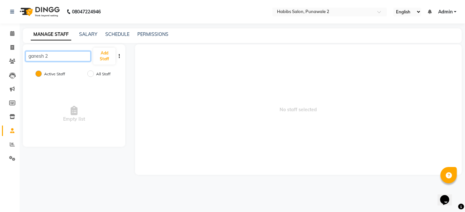
click at [63, 56] on input "ganesh 2" at bounding box center [57, 56] width 65 height 10
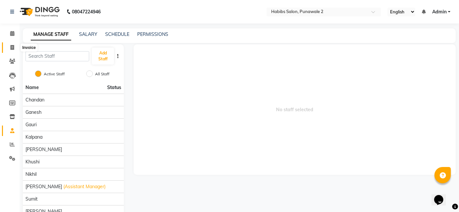
click at [12, 51] on span at bounding box center [12, 48] width 11 height 8
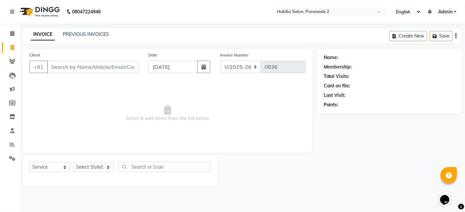
click at [59, 70] on input "Client" at bounding box center [93, 67] width 92 height 12
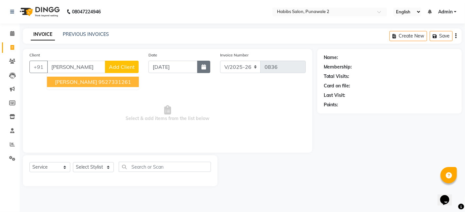
click at [202, 70] on button "button" at bounding box center [203, 67] width 13 height 12
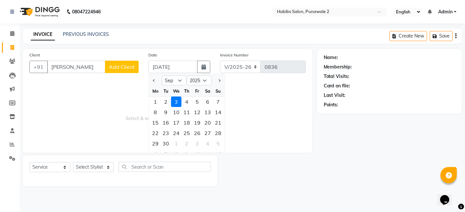
click at [151, 79] on div at bounding box center [155, 81] width 13 height 10
click at [155, 84] on button "Previous month" at bounding box center [154, 81] width 6 height 10
click at [166, 124] on div "12" at bounding box center [166, 123] width 10 height 10
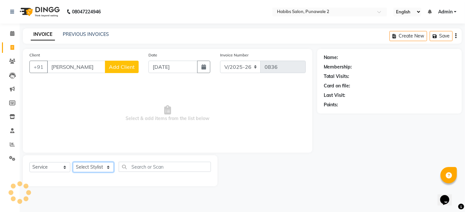
click at [109, 167] on select "Select Stylist Chandan Ganesh Gauri [PERSON_NAME] [PERSON_NAME] nikhil [PERSON_…" at bounding box center [93, 167] width 41 height 10
click at [73, 162] on select "Select Stylist Chandan Ganesh Gauri [PERSON_NAME] [PERSON_NAME] nikhil [PERSON_…" at bounding box center [93, 167] width 41 height 10
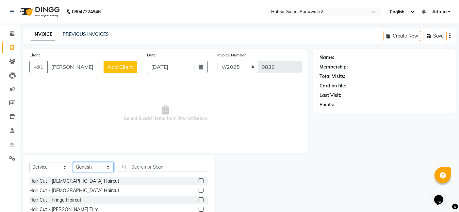
scroll to position [49, 0]
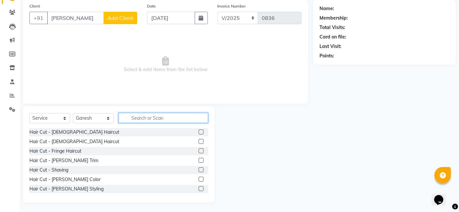
click at [153, 120] on input "text" at bounding box center [164, 118] width 90 height 10
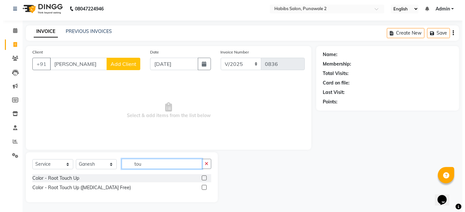
scroll to position [3, 0]
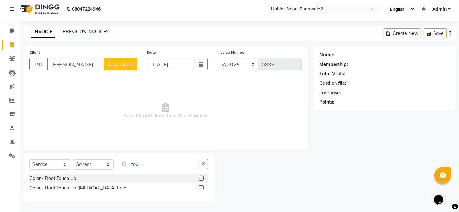
click at [202, 180] on label at bounding box center [201, 178] width 5 height 5
click at [202, 180] on input "checkbox" at bounding box center [201, 179] width 4 height 4
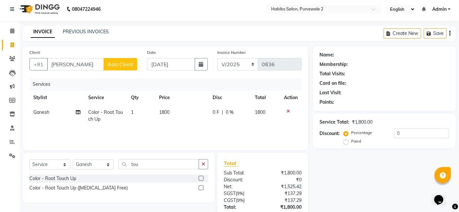
click at [172, 113] on td "1800" at bounding box center [183, 116] width 54 height 22
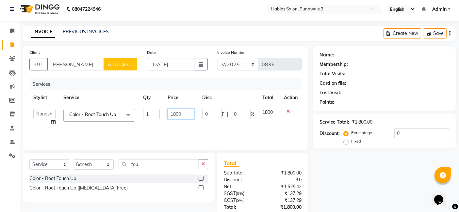
click at [184, 114] on input "1800" at bounding box center [181, 114] width 27 height 10
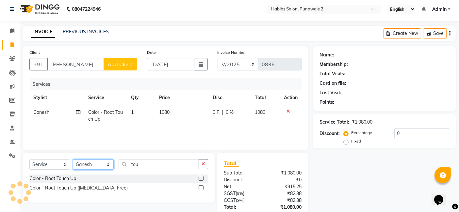
click at [108, 165] on select "Select Stylist Chandan Ganesh Gauri [PERSON_NAME] [PERSON_NAME] nikhil [PERSON_…" at bounding box center [93, 165] width 41 height 10
click at [73, 160] on select "Select Stylist Chandan Ganesh Gauri [PERSON_NAME] [PERSON_NAME] nikhil [PERSON_…" at bounding box center [93, 165] width 41 height 10
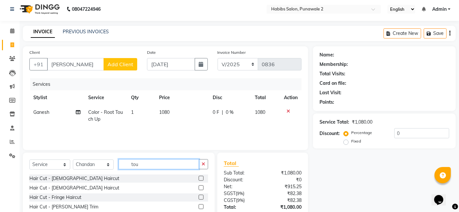
click at [153, 164] on input "tou" at bounding box center [159, 165] width 80 height 10
click at [199, 178] on label at bounding box center [201, 178] width 5 height 5
click at [199, 178] on input "checkbox" at bounding box center [201, 179] width 4 height 4
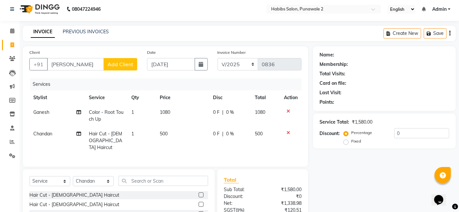
click at [199, 202] on label at bounding box center [201, 204] width 5 height 5
click at [199, 202] on input "checkbox" at bounding box center [201, 205] width 4 height 4
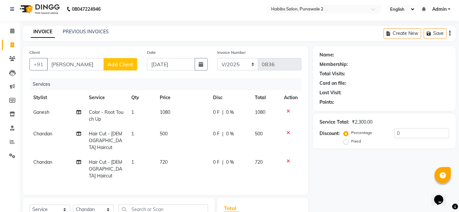
click at [289, 133] on icon at bounding box center [289, 133] width 4 height 5
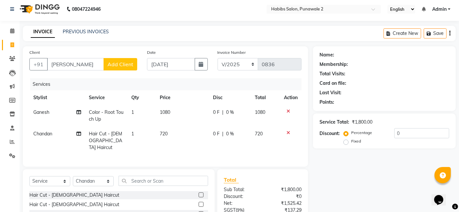
click at [208, 130] on td "720" at bounding box center [182, 141] width 53 height 28
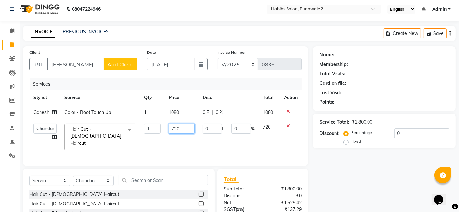
click at [183, 127] on input "720" at bounding box center [182, 129] width 26 height 10
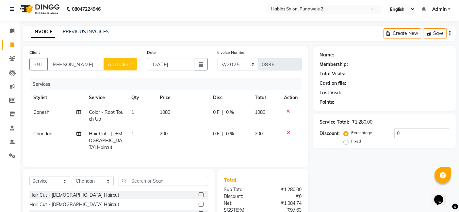
click at [111, 62] on span "Add Client" at bounding box center [121, 64] width 26 height 7
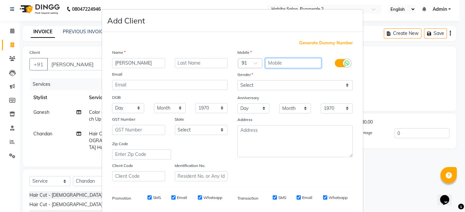
click at [285, 63] on input "text" at bounding box center [293, 63] width 57 height 10
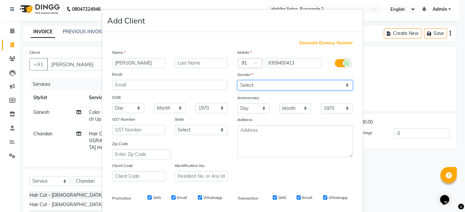
click at [345, 83] on select "Select [DEMOGRAPHIC_DATA] [DEMOGRAPHIC_DATA] Other Prefer Not To Say" at bounding box center [294, 85] width 115 height 10
click at [237, 80] on select "Select [DEMOGRAPHIC_DATA] [DEMOGRAPHIC_DATA] Other Prefer Not To Say" at bounding box center [294, 85] width 115 height 10
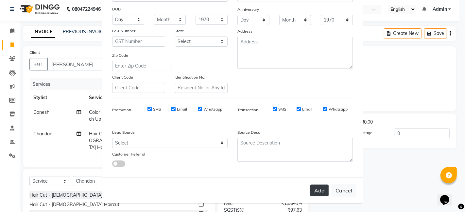
click at [321, 190] on button "Add" at bounding box center [319, 191] width 18 height 12
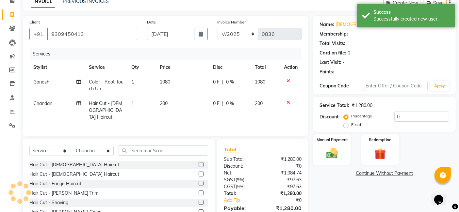
scroll to position [37, 0]
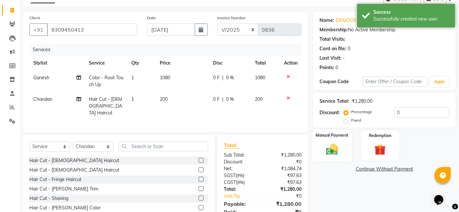
click at [331, 154] on img at bounding box center [333, 150] width 20 height 14
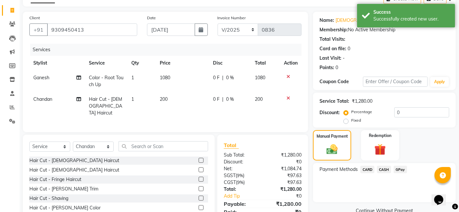
click at [376, 171] on span "GPay" at bounding box center [400, 170] width 13 height 8
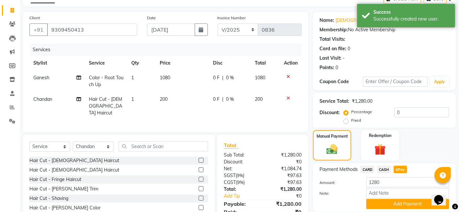
scroll to position [64, 0]
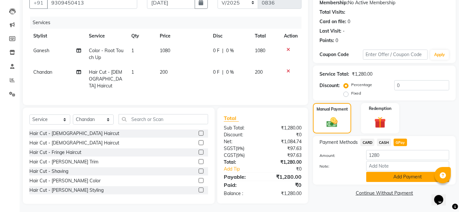
click at [376, 177] on button "Add Payment" at bounding box center [407, 177] width 83 height 10
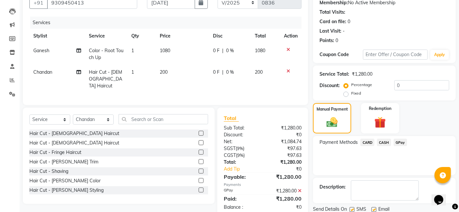
scroll to position [87, 0]
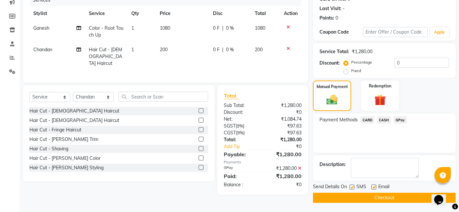
click at [376, 200] on button "Checkout" at bounding box center [384, 198] width 143 height 10
